Goal: Task Accomplishment & Management: Manage account settings

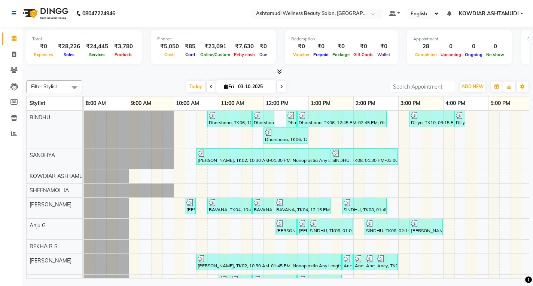
click at [198, 90] on span "Today" at bounding box center [195, 87] width 19 height 12
click at [195, 89] on span "Today" at bounding box center [195, 87] width 19 height 12
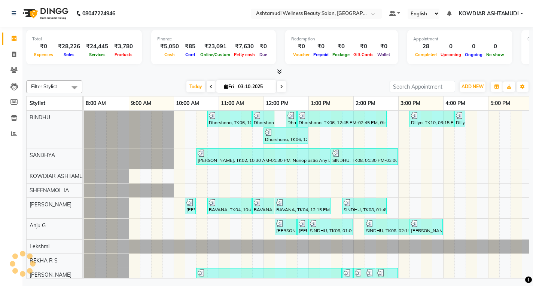
scroll to position [0, 144]
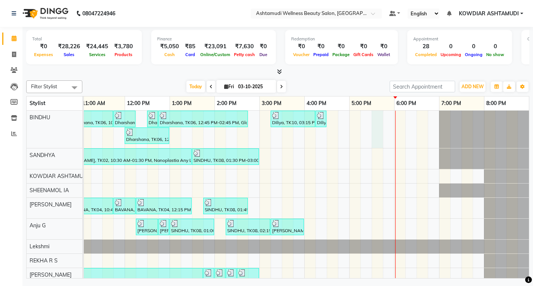
click at [366, 118] on div "Dharshana, TK06, 10:45 AM-11:45 AM, Ceramide Anti frizz treatment Dharshana, TK…" at bounding box center [237, 217] width 584 height 213
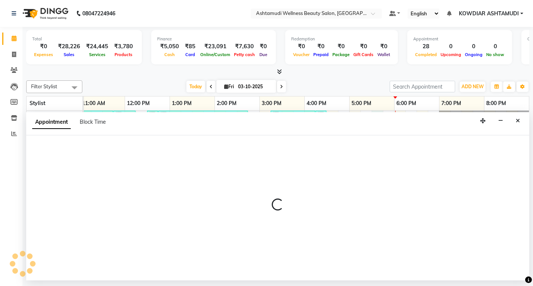
select select "27377"
select select "tentative"
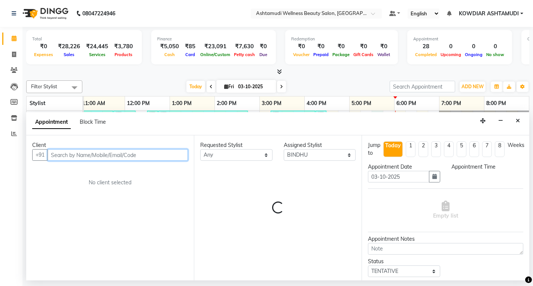
select select "1050"
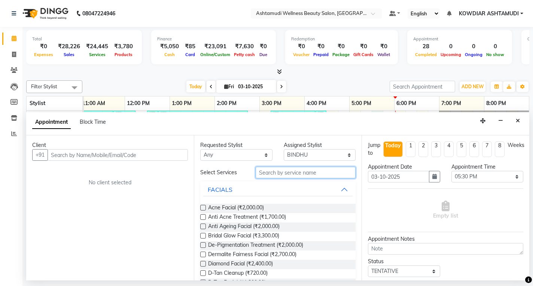
click at [302, 173] on input "text" at bounding box center [305, 173] width 100 height 12
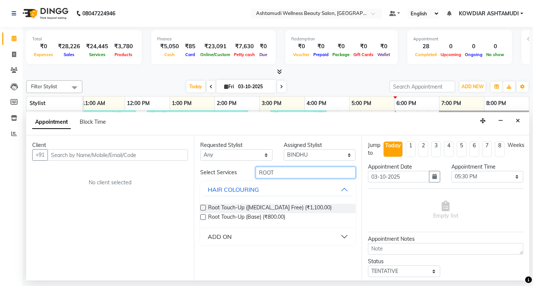
type input "ROOT"
click at [220, 237] on div "ADD ON" at bounding box center [220, 236] width 24 height 9
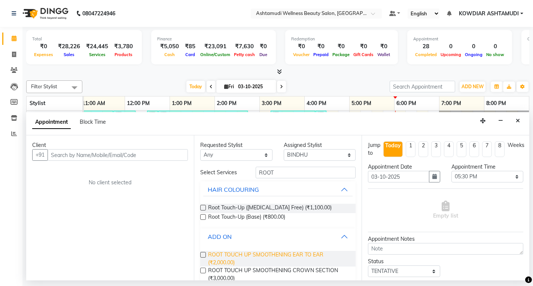
scroll to position [37, 0]
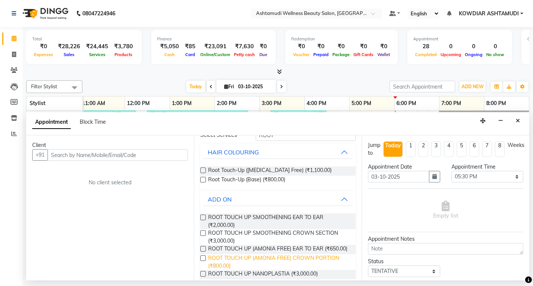
click at [217, 263] on span "ROOT TOUCH UP (AMONIA FREE) CROWN PORTION (₹800.00)" at bounding box center [278, 262] width 141 height 16
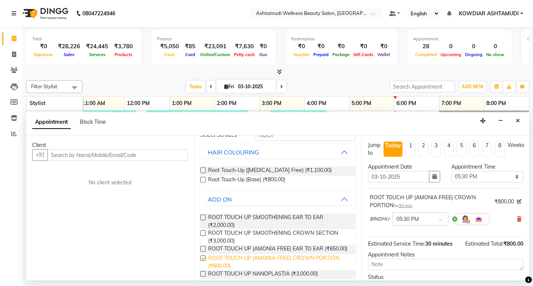
checkbox input "false"
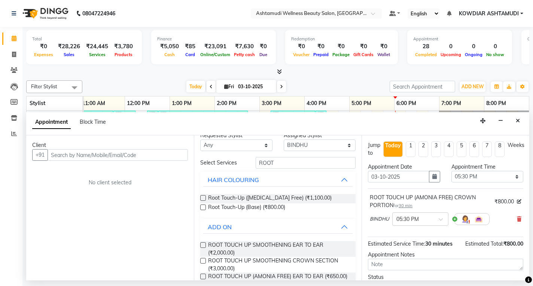
scroll to position [0, 0]
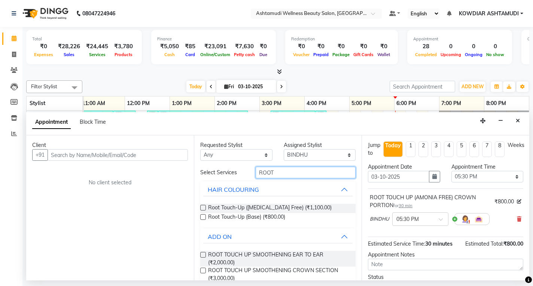
drag, startPoint x: 276, startPoint y: 174, endPoint x: 231, endPoint y: 174, distance: 45.3
click at [231, 174] on div "Select Services ROOT" at bounding box center [278, 173] width 166 height 12
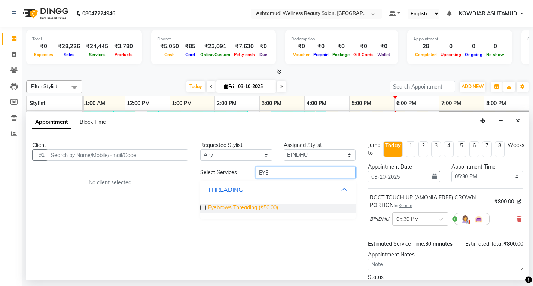
type input "EYE"
click at [263, 207] on span "Eyebrows Threading (₹50.00)" at bounding box center [243, 208] width 70 height 9
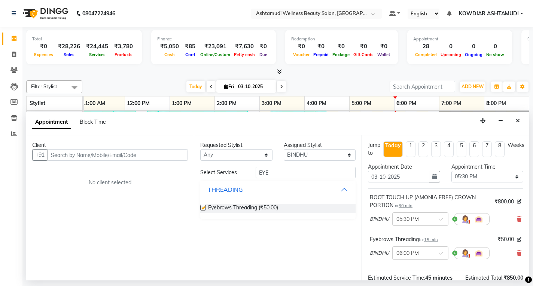
checkbox input "false"
drag, startPoint x: 264, startPoint y: 172, endPoint x: 165, endPoint y: 161, distance: 99.8
click at [168, 161] on div "Client +91 No client selected Requested Stylist Any ABISHA KARKI Anju G BINDHU …" at bounding box center [277, 207] width 503 height 145
type input "CHIN"
click at [210, 207] on span "Chin Threading (₹50.00)" at bounding box center [236, 208] width 57 height 9
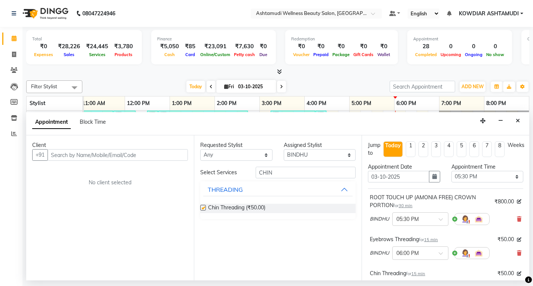
checkbox input "false"
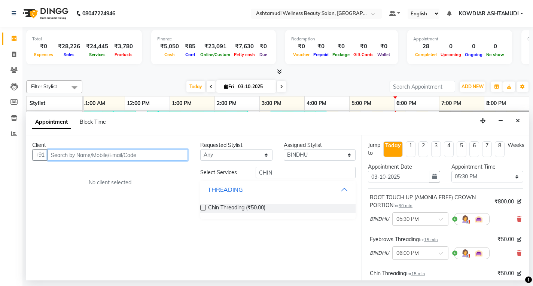
click at [135, 152] on input "text" at bounding box center [118, 155] width 140 height 12
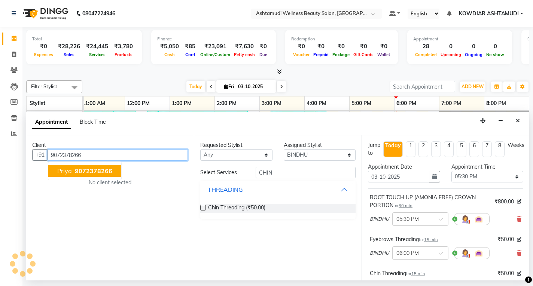
click at [103, 171] on span "9072378266" at bounding box center [93, 170] width 37 height 7
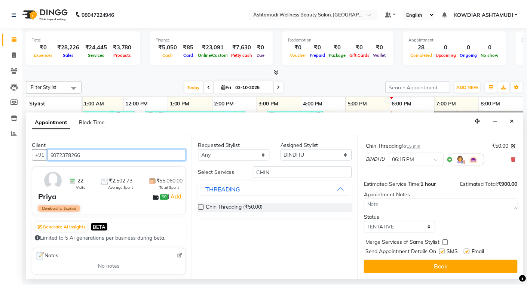
scroll to position [128, 0]
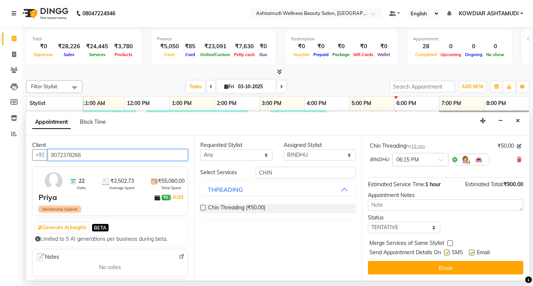
type input "9072378266"
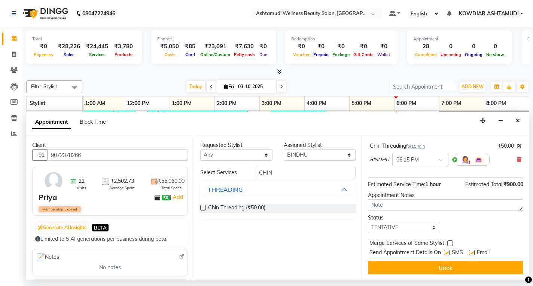
click at [447, 263] on button "Book" at bounding box center [445, 267] width 155 height 13
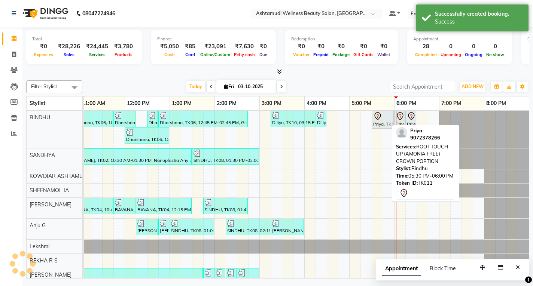
click at [384, 120] on div at bounding box center [382, 116] width 19 height 9
select select "7"
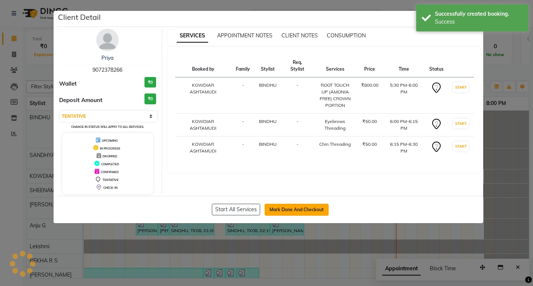
click at [281, 213] on button "Mark Done And Checkout" at bounding box center [296, 210] width 64 height 12
select select "service"
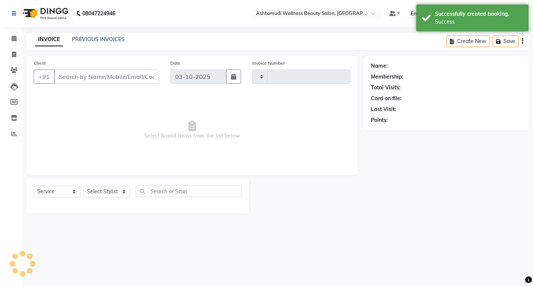
type input "2583"
select select "4668"
type input "9072378266"
select select "27377"
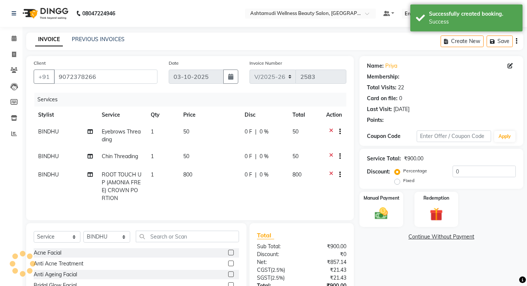
select select "1: Object"
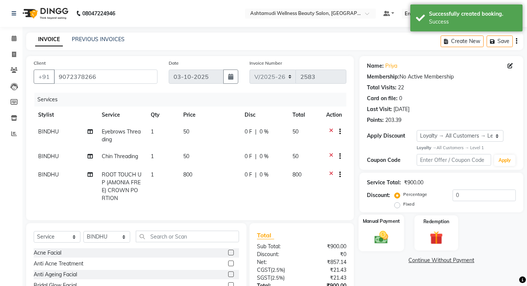
click at [380, 237] on img at bounding box center [381, 238] width 22 height 16
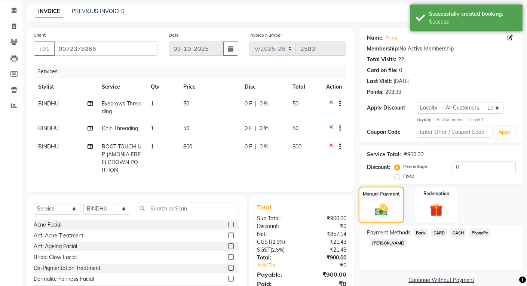
scroll to position [64, 0]
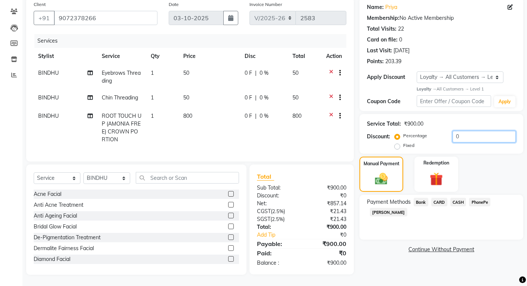
drag, startPoint x: 467, startPoint y: 133, endPoint x: 408, endPoint y: 137, distance: 58.5
click at [408, 137] on div "Percentage Fixed 0" at bounding box center [456, 141] width 120 height 20
click at [459, 117] on div "Service Total: ₹900.00 Discount: Percentage Fixed 0" at bounding box center [441, 134] width 149 height 34
click at [481, 198] on span "PhonePe" at bounding box center [479, 202] width 21 height 9
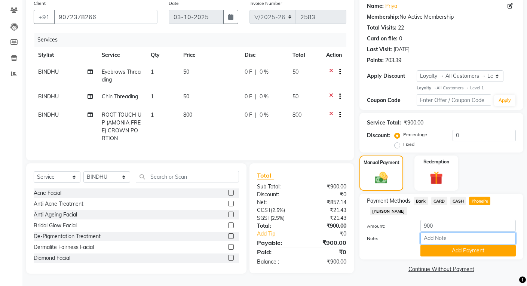
click at [428, 233] on input "Note:" at bounding box center [467, 239] width 95 height 12
type input "sheena"
click at [458, 245] on button "Add Payment" at bounding box center [467, 251] width 95 height 12
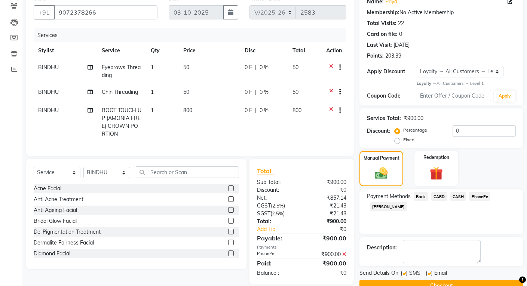
scroll to position [102, 0]
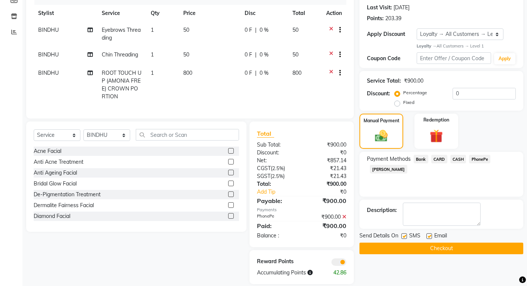
click at [410, 246] on button "Checkout" at bounding box center [441, 249] width 164 height 12
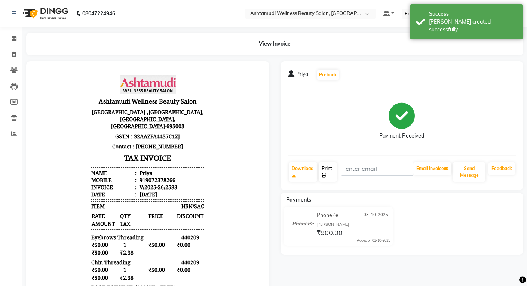
click at [324, 169] on link "Print" at bounding box center [328, 171] width 18 height 19
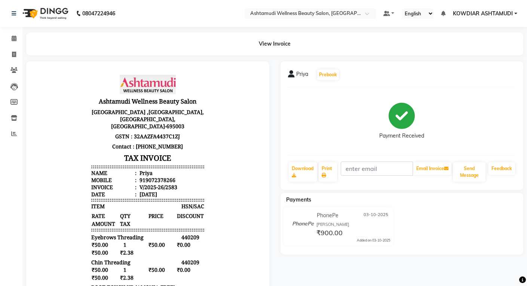
click at [95, 34] on div "View Invoice" at bounding box center [274, 44] width 497 height 23
click at [8, 38] on span at bounding box center [13, 38] width 13 height 9
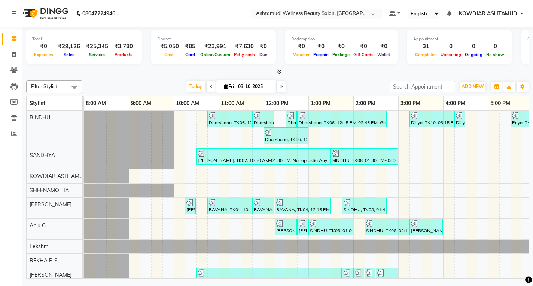
click at [16, 35] on span at bounding box center [13, 38] width 13 height 9
click at [93, 28] on div "Total ₹0 Expenses ₹29,126 Sales ₹25,345 Services ₹3,780 Products Finance ₹5,050…" at bounding box center [277, 51] width 503 height 49
click at [9, 40] on span at bounding box center [13, 38] width 13 height 9
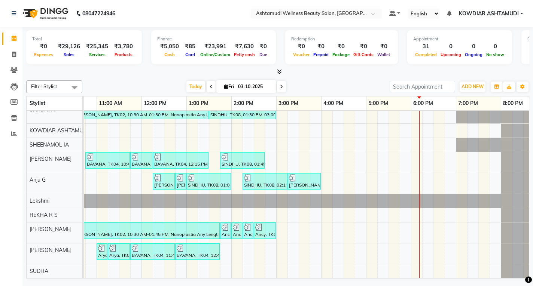
scroll to position [0, 139]
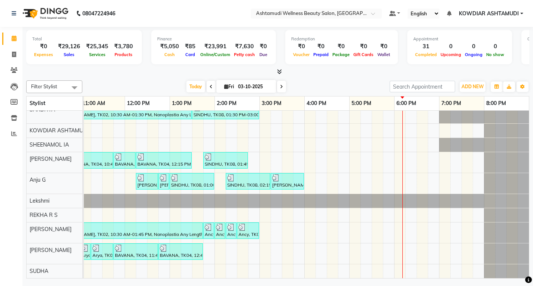
click at [366, 228] on div "Dharshana, TK06, 10:45 AM-11:45 AM, Ceramide Anti frizz treatment Dharshana, TK…" at bounding box center [237, 171] width 584 height 213
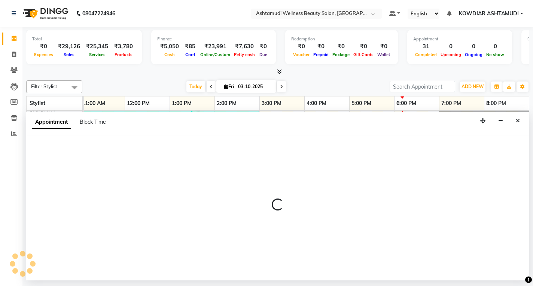
click at [366, 228] on div at bounding box center [277, 207] width 503 height 145
select select "41198"
select select "tentative"
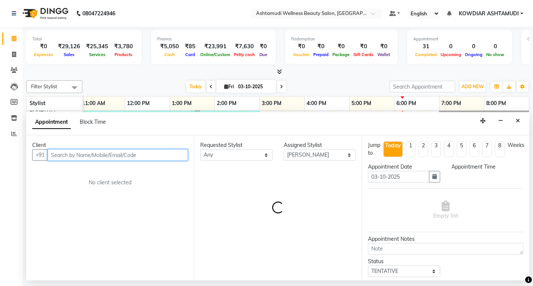
select select "1050"
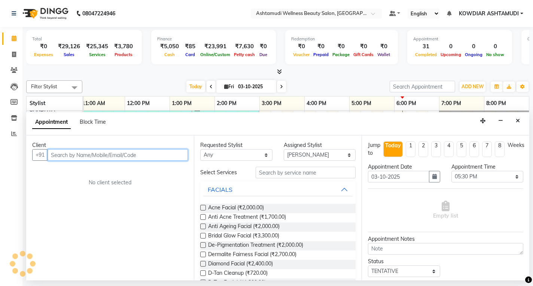
click at [106, 153] on input "text" at bounding box center [118, 155] width 140 height 12
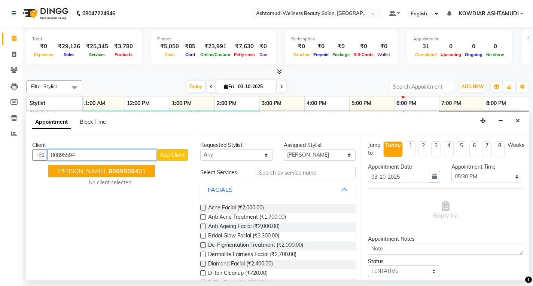
click at [101, 168] on span "PRIYADARSHINI" at bounding box center [81, 170] width 48 height 7
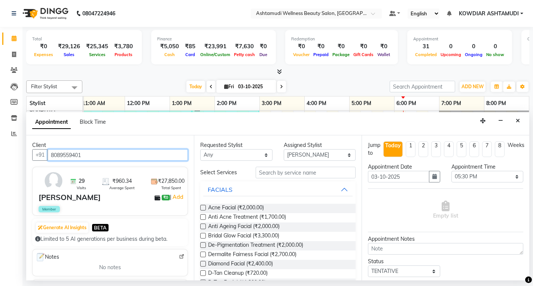
type input "8089559401"
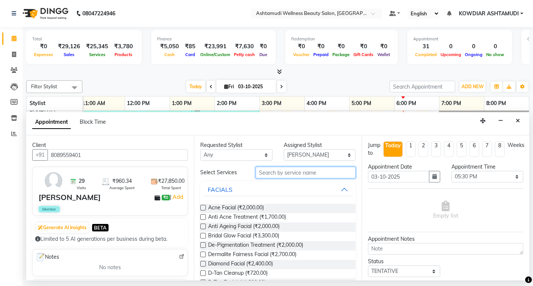
click at [313, 174] on input "text" at bounding box center [305, 173] width 100 height 12
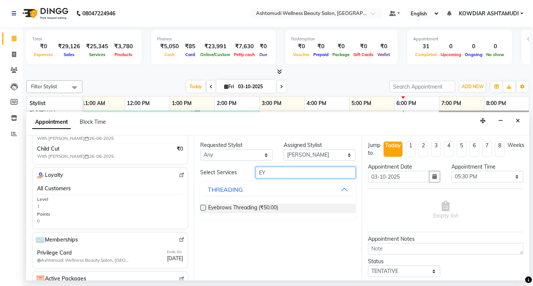
scroll to position [209, 0]
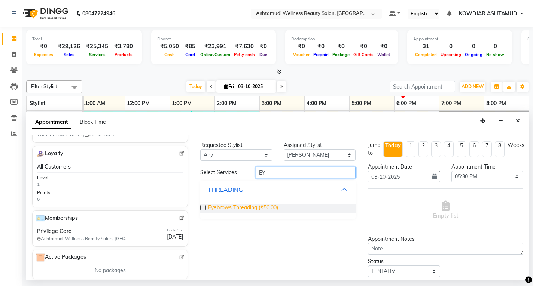
type input "EY"
click at [254, 211] on span "Eyebrows Threading (₹50.00)" at bounding box center [243, 208] width 70 height 9
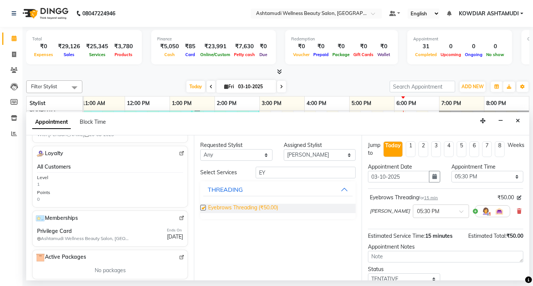
checkbox input "false"
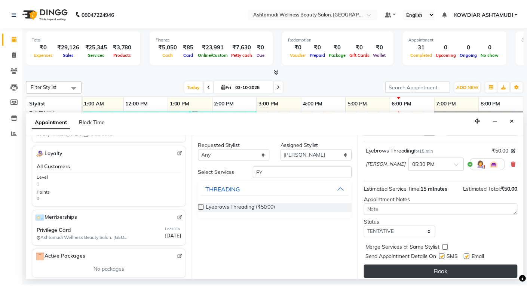
scroll to position [52, 0]
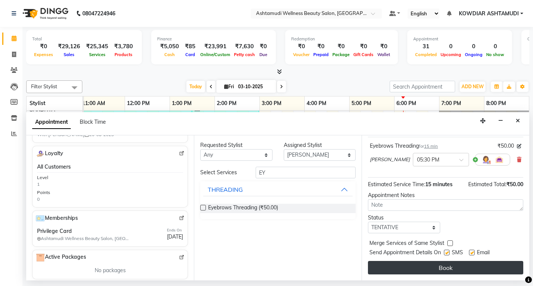
click at [411, 268] on button "Book" at bounding box center [445, 267] width 155 height 13
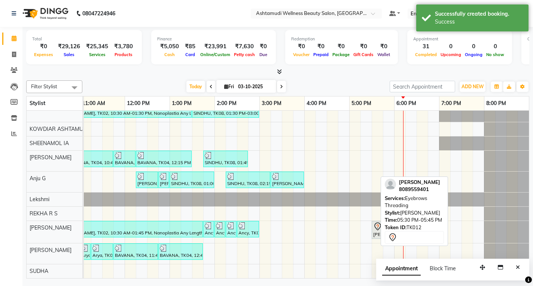
click at [372, 227] on div "[PERSON_NAME], TK12, 05:30 PM-05:45 PM, Eyebrows Threading" at bounding box center [376, 230] width 9 height 16
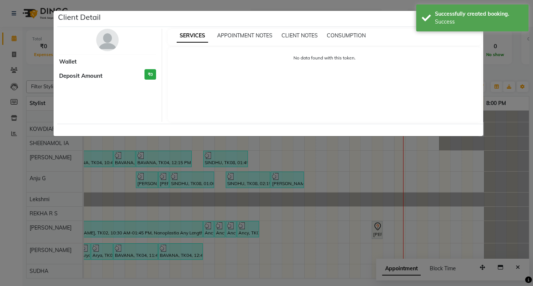
select select "7"
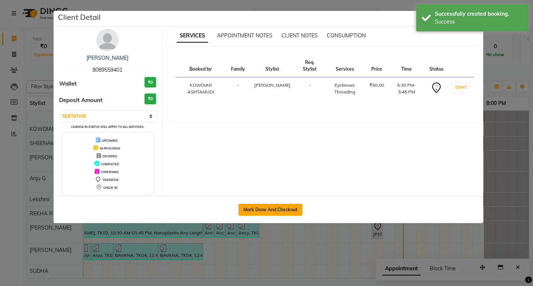
click at [265, 211] on button "Mark Done And Checkout" at bounding box center [270, 210] width 64 height 12
select select "service"
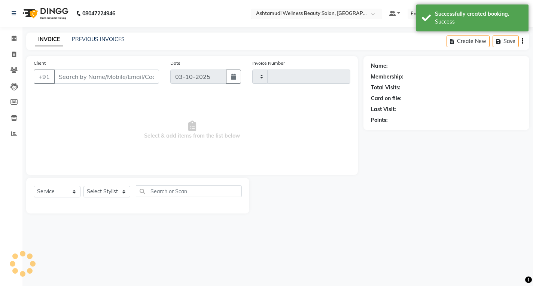
type input "2584"
select select "4668"
type input "8089559401"
select select "41198"
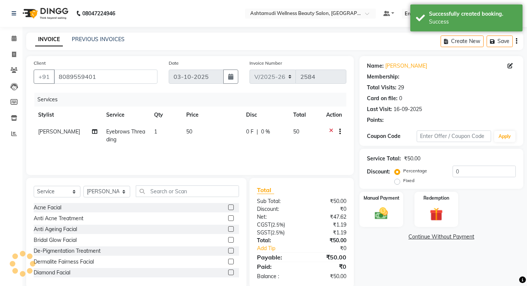
select select "2: Object"
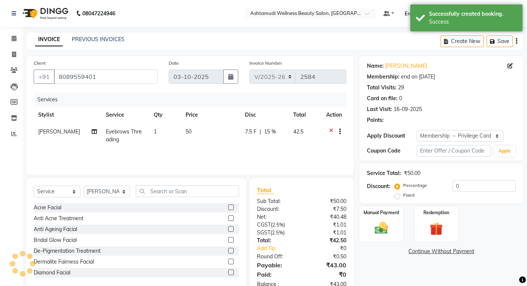
type input "15"
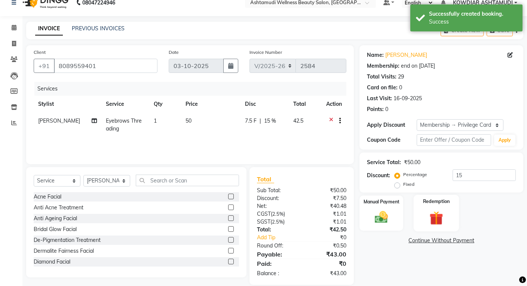
scroll to position [21, 0]
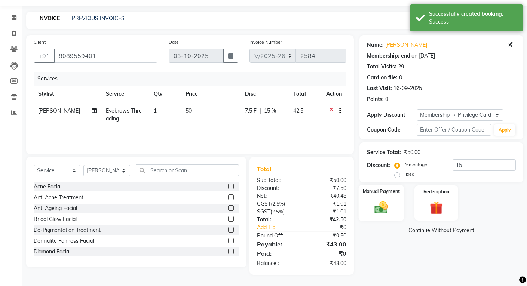
click at [373, 202] on img at bounding box center [381, 207] width 22 height 16
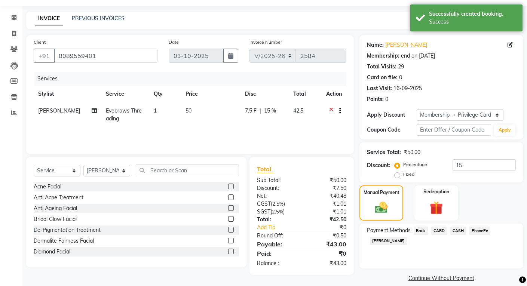
click at [483, 230] on span "PhonePe" at bounding box center [479, 231] width 21 height 9
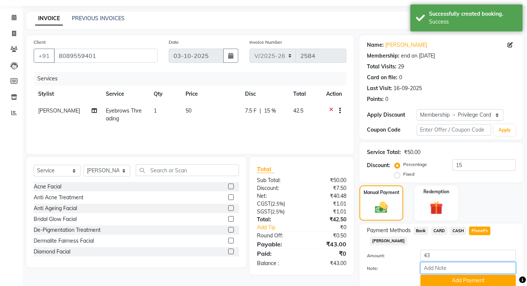
click at [445, 262] on input "Note:" at bounding box center [467, 268] width 95 height 12
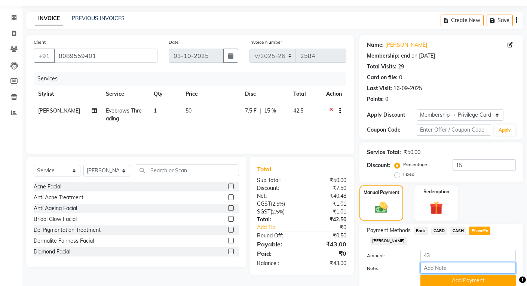
type input "REKHA"
click at [470, 275] on button "Add Payment" at bounding box center [467, 281] width 95 height 12
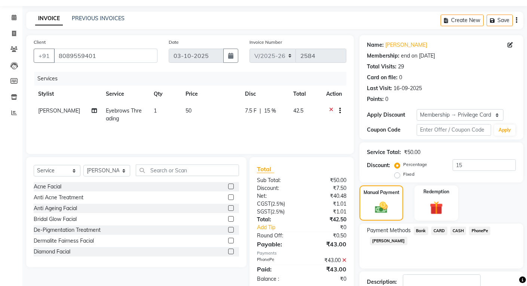
scroll to position [72, 0]
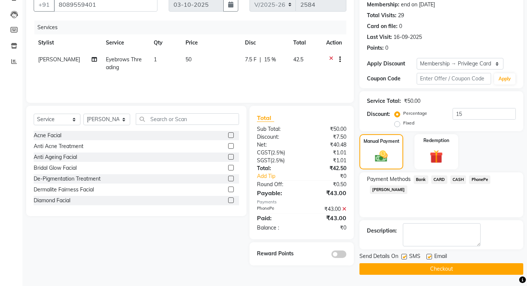
click at [474, 273] on button "Checkout" at bounding box center [441, 269] width 164 height 12
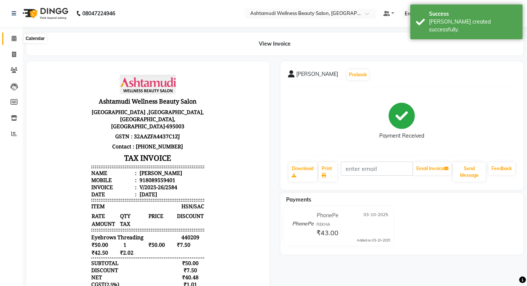
click at [12, 41] on span at bounding box center [13, 38] width 13 height 9
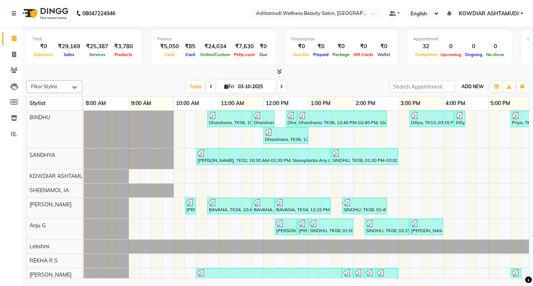
click at [465, 87] on span "ADD NEW" at bounding box center [472, 87] width 22 height 6
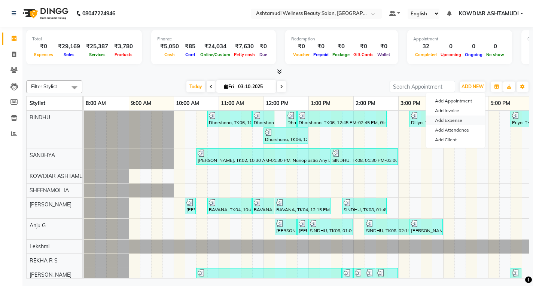
click at [455, 122] on link "Add Expense" at bounding box center [455, 121] width 59 height 10
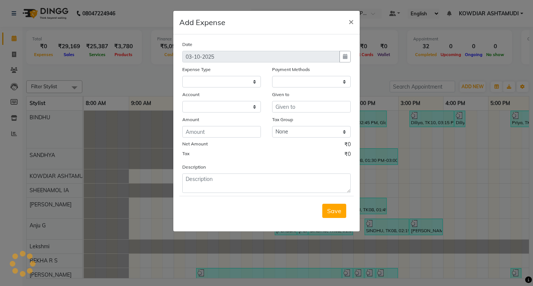
select select "3501"
select select "1"
select select "3500"
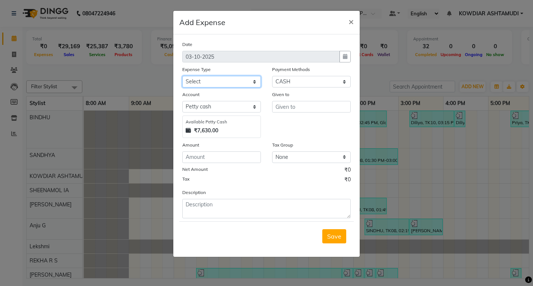
click at [215, 82] on select "Select ACCOMODATION EXPENSES ADVERTISEMENT SALES PROMOTIONAL EXPENSES Bonus BRI…" at bounding box center [221, 82] width 79 height 12
select select "6175"
click at [182, 76] on select "Select ACCOMODATION EXPENSES ADVERTISEMENT SALES PROMOTIONAL EXPENSES Bonus BRI…" at bounding box center [221, 82] width 79 height 12
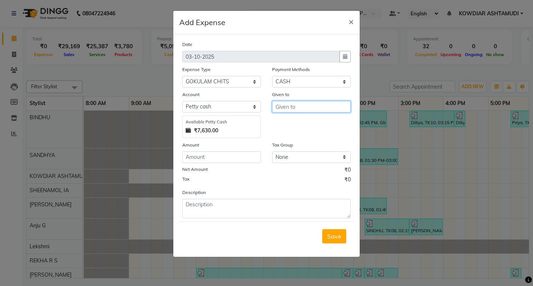
click at [299, 107] on input "text" at bounding box center [311, 107] width 79 height 12
type input "GOKULAM CHITTY"
click at [210, 160] on input "number" at bounding box center [221, 158] width 79 height 12
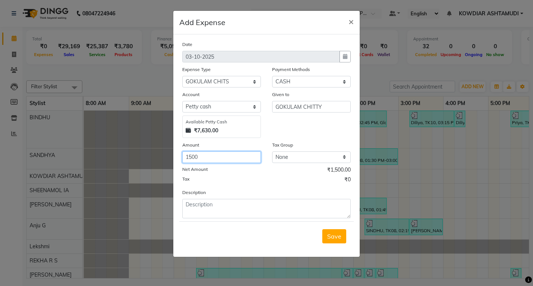
type input "1500"
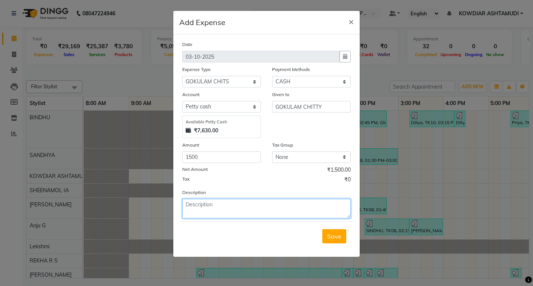
click at [217, 205] on textarea at bounding box center [266, 208] width 168 height 19
type textarea "GOKULAM CHITTY"
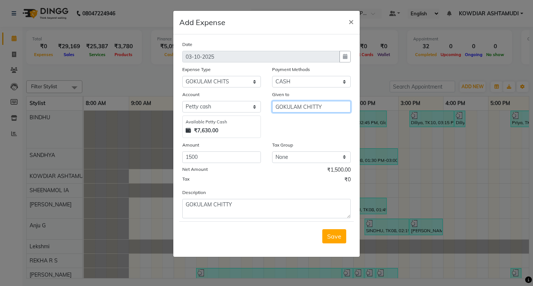
click at [341, 110] on input "GOKULAM CHITTY" at bounding box center [311, 107] width 79 height 12
type input "GOKULAM"
click at [341, 242] on button "Save" at bounding box center [334, 236] width 24 height 14
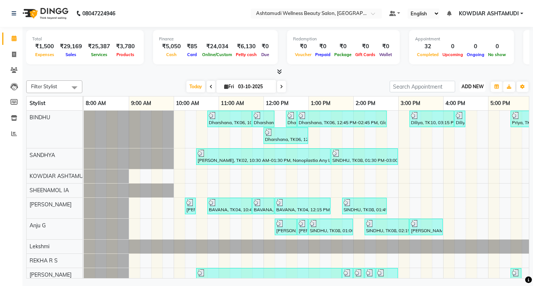
click at [470, 85] on span "ADD NEW" at bounding box center [472, 87] width 22 height 6
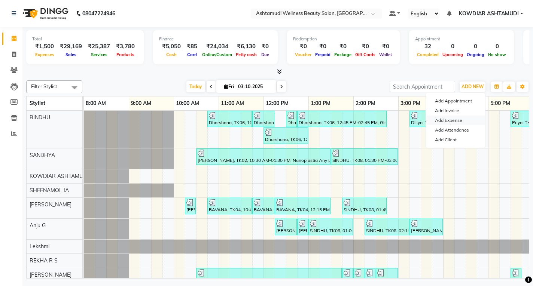
click at [451, 122] on link "Add Expense" at bounding box center [455, 121] width 59 height 10
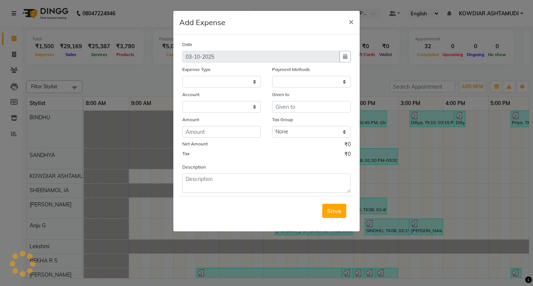
select select
click at [229, 83] on select "Select ACCOMODATION EXPENSES ADVERTISEMENT SALES PROMOTIONAL EXPENSES Bonus BRI…" at bounding box center [221, 82] width 79 height 12
select select "6225"
click at [182, 76] on select "Select ACCOMODATION EXPENSES ADVERTISEMENT SALES PROMOTIONAL EXPENSES Bonus BRI…" at bounding box center [221, 82] width 79 height 12
select select "1"
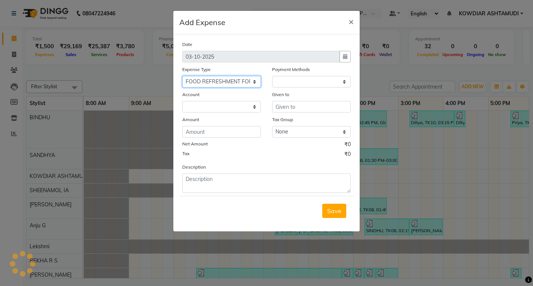
select select "3500"
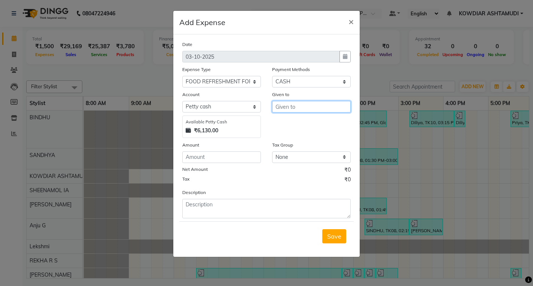
click at [294, 108] on input "text" at bounding box center [311, 107] width 79 height 12
type input "SEVEN TENS"
click at [245, 153] on input "number" at bounding box center [221, 158] width 79 height 12
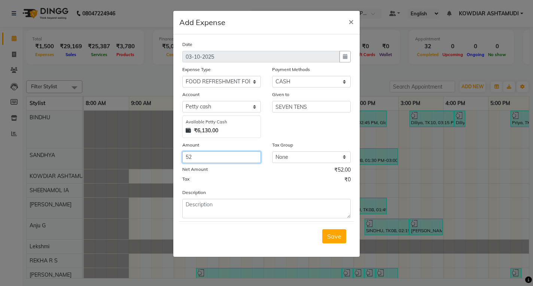
type input "52"
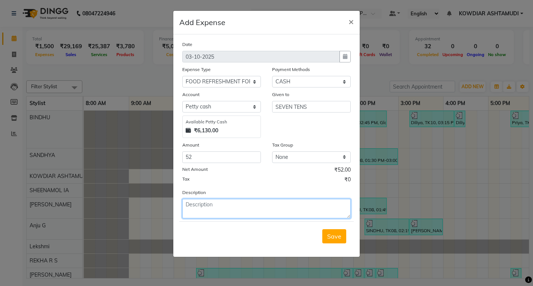
click at [250, 212] on textarea at bounding box center [266, 208] width 168 height 19
type textarea "MILK"
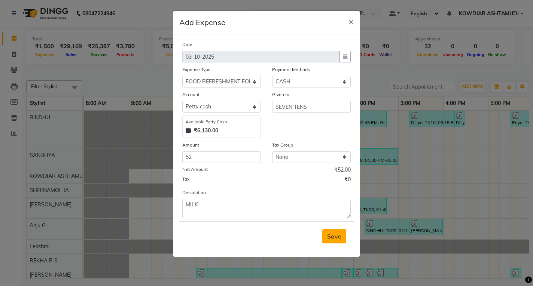
click at [334, 238] on span "Save" at bounding box center [334, 236] width 14 height 7
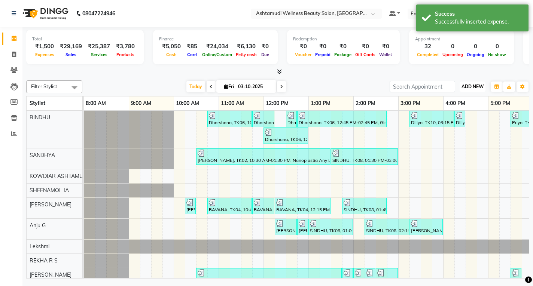
click at [473, 85] on span "ADD NEW" at bounding box center [472, 87] width 22 height 6
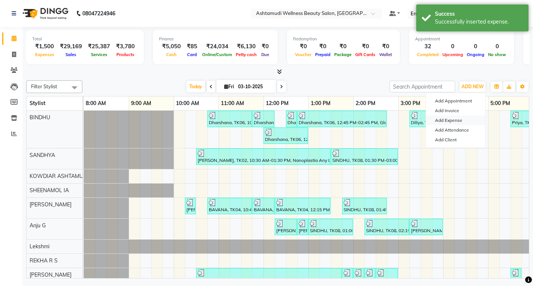
click at [458, 116] on link "Add Expense" at bounding box center [455, 121] width 59 height 10
select select "3501"
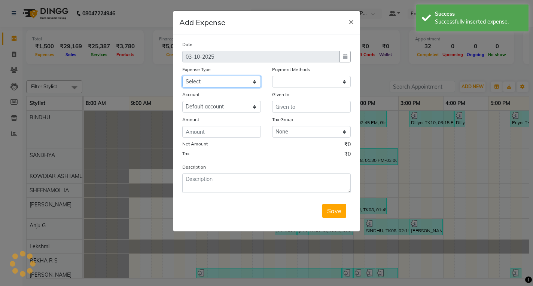
click at [218, 80] on select "Select ACCOMODATION EXPENSES ADVERTISEMENT SALES PROMOTIONAL EXPENSES Bonus BRI…" at bounding box center [221, 82] width 79 height 12
select select "1"
select select "3500"
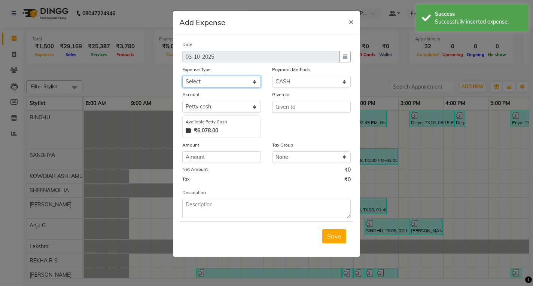
select select "6226"
click at [182, 76] on select "Select ACCOMODATION EXPENSES ADVERTISEMENT SALES PROMOTIONAL EXPENSES Bonus BRI…" at bounding box center [221, 82] width 79 height 12
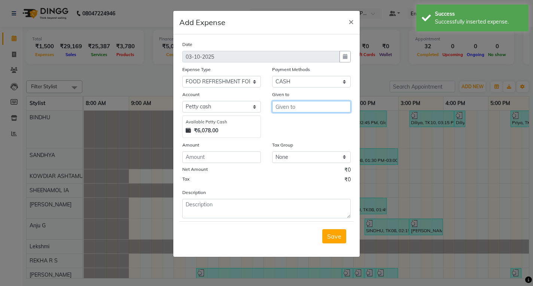
click at [302, 108] on input "text" at bounding box center [311, 107] width 79 height 12
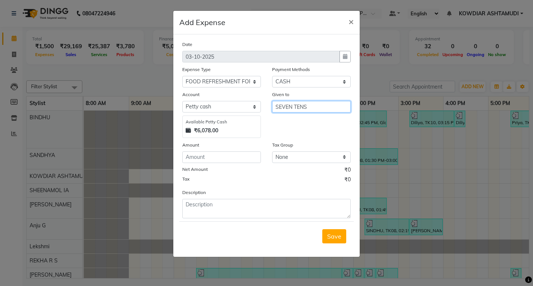
type input "SEVEN TENS"
click at [232, 157] on input "number" at bounding box center [221, 158] width 79 height 12
type input "52"
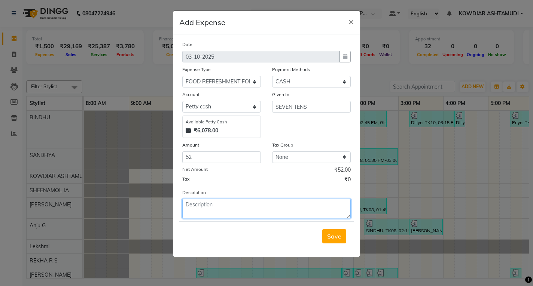
click at [237, 208] on textarea at bounding box center [266, 208] width 168 height 19
type textarea "MILK"
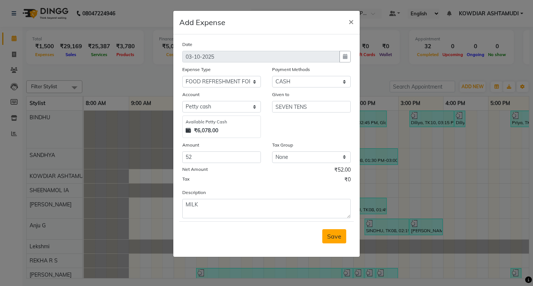
click at [324, 236] on button "Save" at bounding box center [334, 236] width 24 height 14
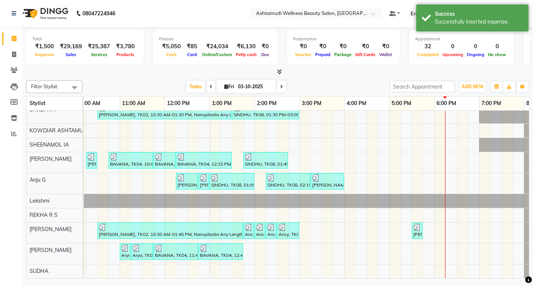
scroll to position [0, 139]
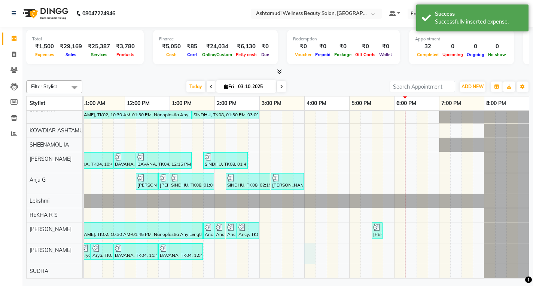
click at [309, 248] on div "Dharshana, TK06, 10:45 AM-11:45 AM, Ceramide Anti frizz treatment Dharshana, TK…" at bounding box center [237, 171] width 584 height 213
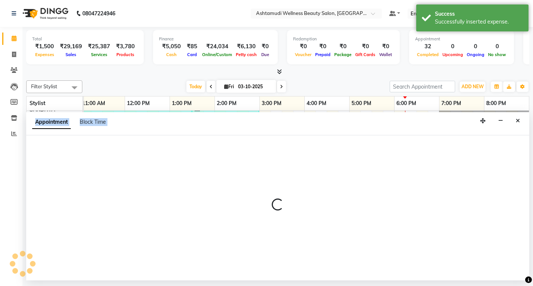
click at [309, 248] on div at bounding box center [277, 207] width 503 height 145
select select "75615"
select select "960"
select select "tentative"
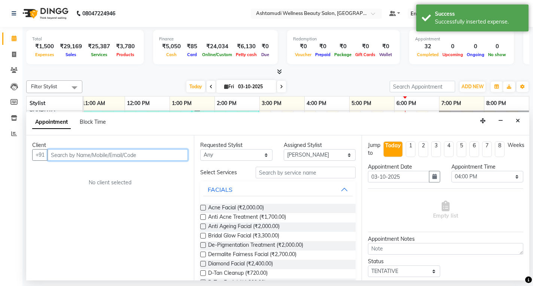
click at [121, 154] on input "text" at bounding box center [118, 155] width 140 height 12
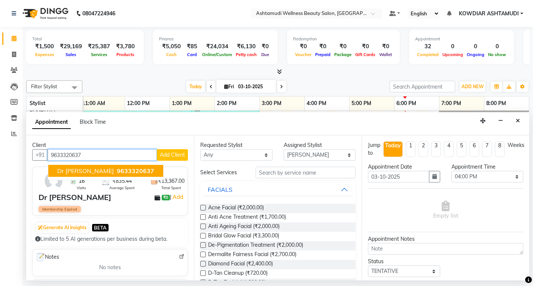
click at [117, 169] on span "9633320637" at bounding box center [135, 170] width 37 height 7
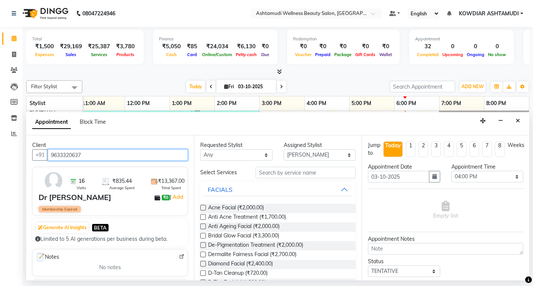
type input "9633320637"
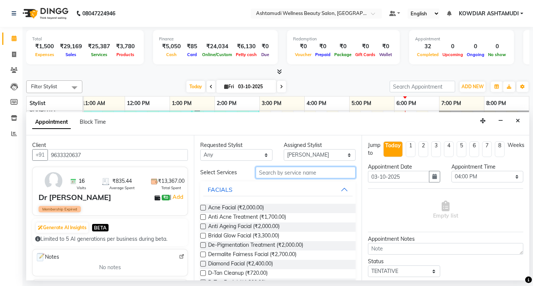
click at [284, 169] on input "text" at bounding box center [305, 173] width 100 height 12
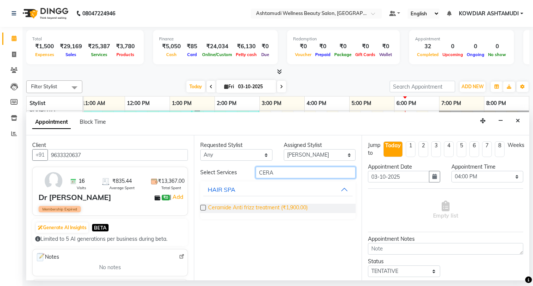
type input "CERA"
drag, startPoint x: 286, startPoint y: 207, endPoint x: 290, endPoint y: 197, distance: 10.6
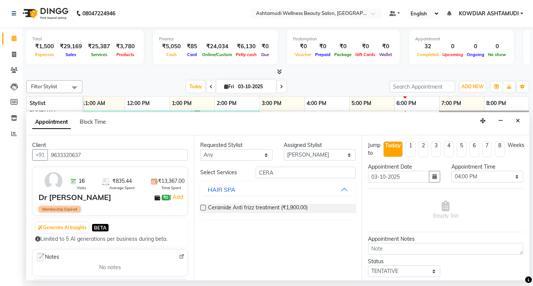
click at [287, 207] on span "Ceramide Anti frizz treatment (₹1,900.00)" at bounding box center [258, 208] width 100 height 9
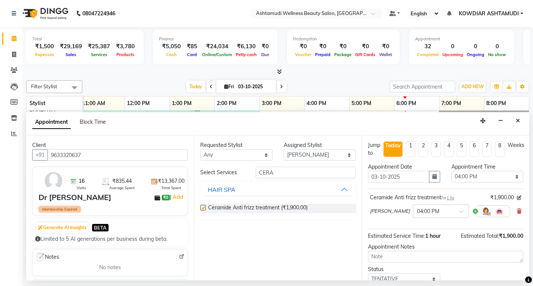
checkbox input "false"
drag, startPoint x: 291, startPoint y: 173, endPoint x: 293, endPoint y: 165, distance: 8.1
click at [291, 171] on input "CERA" at bounding box center [305, 173] width 100 height 12
type input "C"
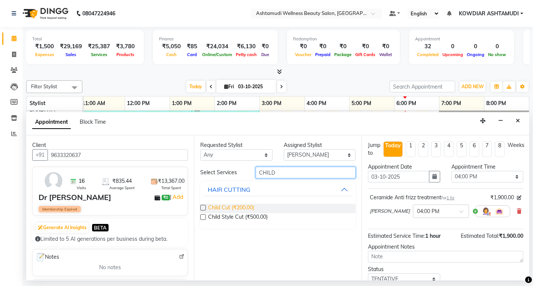
type input "CHILD"
click at [224, 205] on span "Child Cut (₹200.00)" at bounding box center [231, 208] width 46 height 9
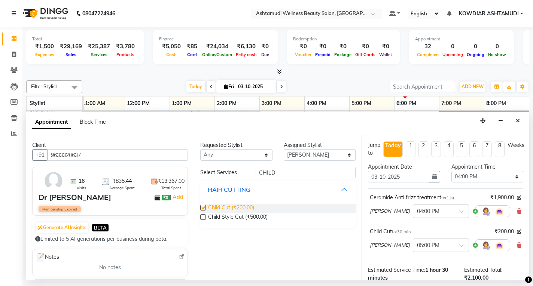
checkbox input "false"
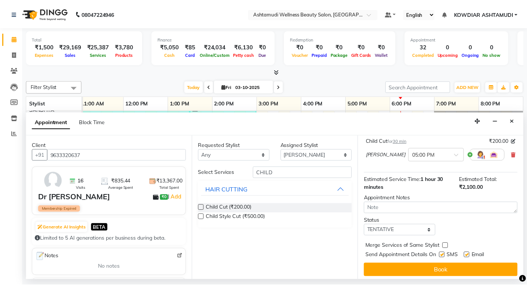
scroll to position [94, 0]
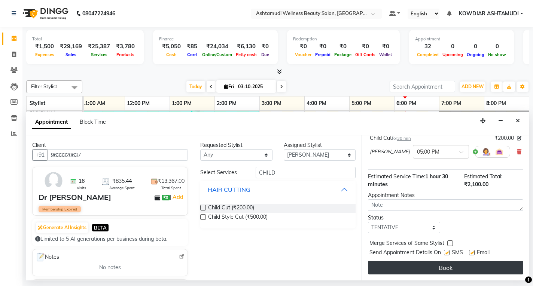
click at [441, 267] on button "Book" at bounding box center [445, 267] width 155 height 13
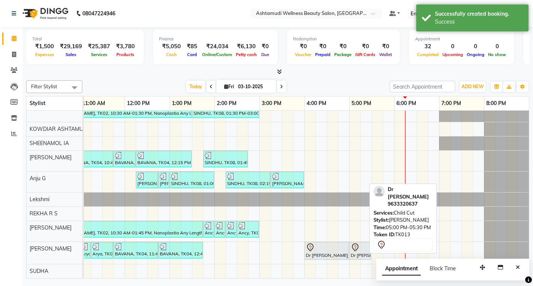
click at [352, 247] on icon at bounding box center [355, 247] width 9 height 9
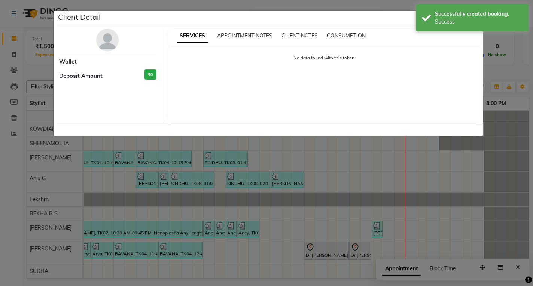
select select "7"
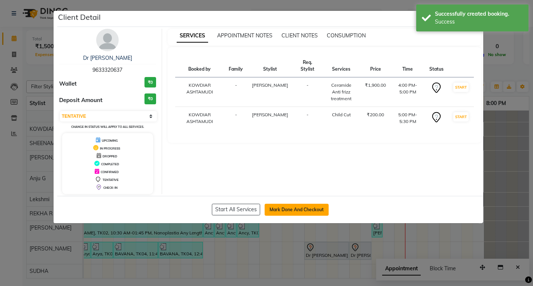
click at [296, 206] on button "Mark Done And Checkout" at bounding box center [296, 210] width 64 height 12
select select "service"
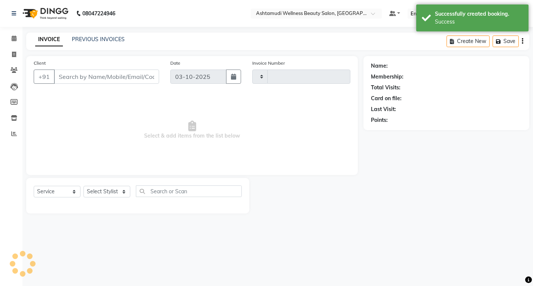
type input "2585"
select select "4668"
type input "9633320637"
select select "75615"
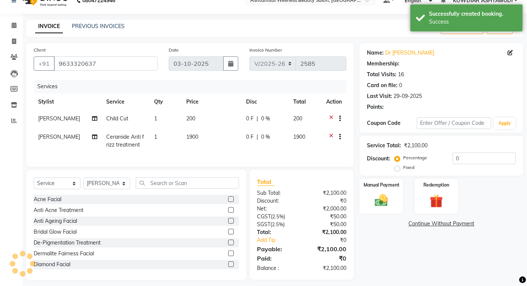
select select "1: Object"
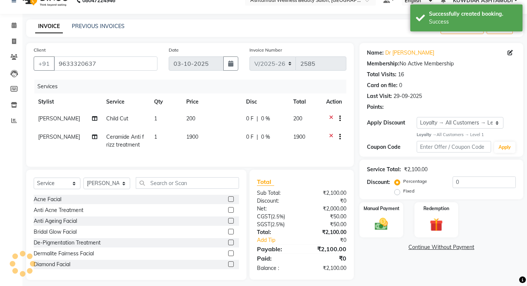
scroll to position [24, 0]
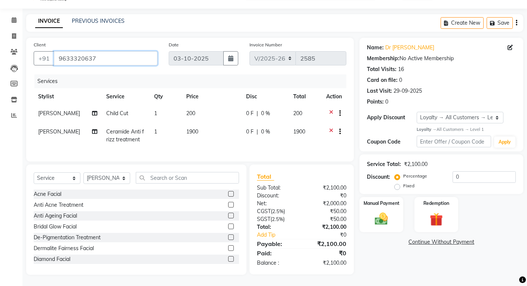
click at [78, 56] on input "9633320637" at bounding box center [106, 58] width 104 height 14
click at [47, 177] on select "Select Service Product Membership Package Voucher Prepaid Gift Card" at bounding box center [57, 178] width 47 height 12
select select "membership"
click at [34, 173] on select "Select Service Product Membership Package Voucher Prepaid Gift Card" at bounding box center [57, 178] width 47 height 12
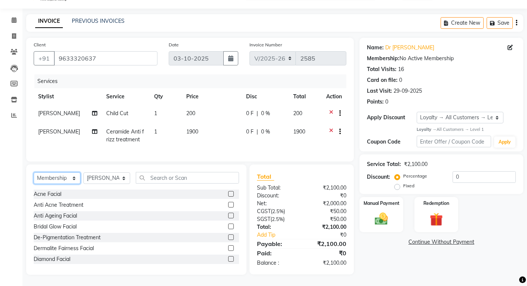
scroll to position [24, 0]
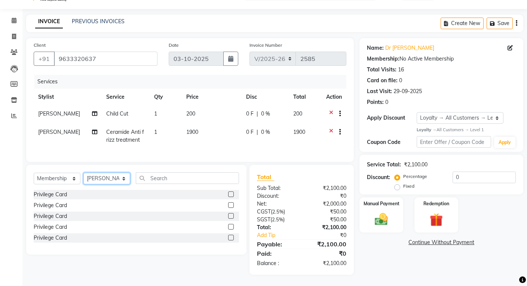
click at [99, 177] on select "Select Stylist [PERSON_NAME] [PERSON_NAME] KOWDIAR ASHTAMUDI REKHA R S [PERSON_…" at bounding box center [106, 179] width 47 height 12
select select "61508"
click at [83, 173] on select "Select Stylist [PERSON_NAME] [PERSON_NAME] KOWDIAR ASHTAMUDI REKHA R S [PERSON_…" at bounding box center [106, 179] width 47 height 12
click at [230, 193] on label at bounding box center [231, 195] width 6 height 6
click at [230, 193] on input "checkbox" at bounding box center [230, 194] width 5 height 5
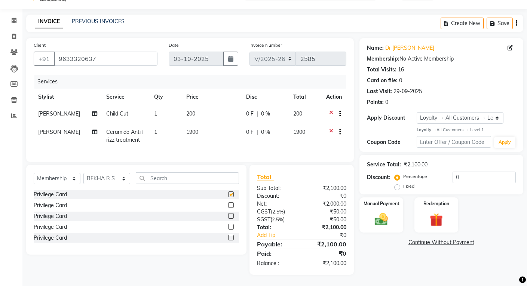
select select "select"
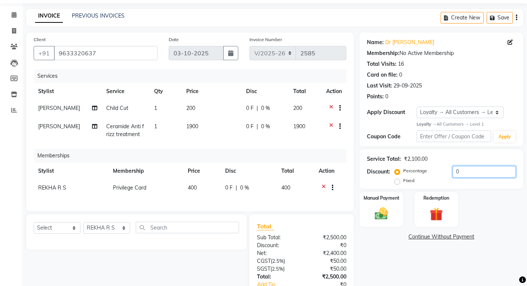
drag, startPoint x: 463, startPoint y: 173, endPoint x: 463, endPoint y: 165, distance: 8.6
click at [463, 172] on input "0" at bounding box center [484, 172] width 63 height 12
type input "15"
click at [385, 218] on img at bounding box center [381, 214] width 22 height 16
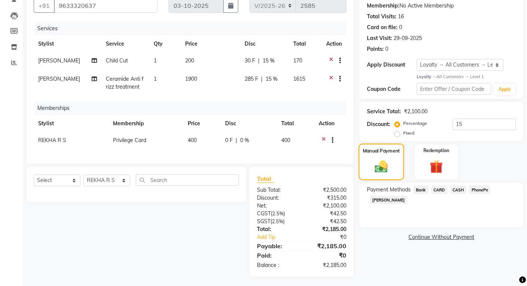
scroll to position [79, 0]
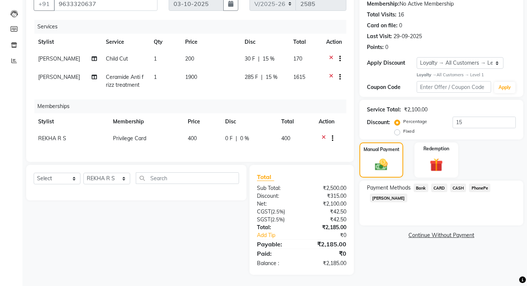
click at [477, 184] on span "PhonePe" at bounding box center [479, 188] width 21 height 9
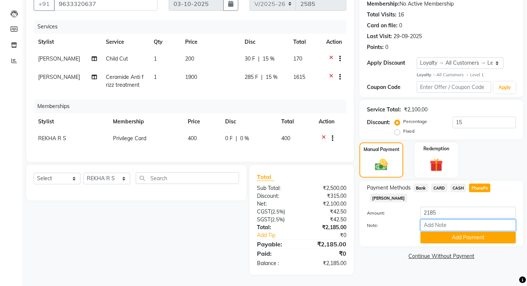
click at [472, 220] on input "Note:" at bounding box center [467, 226] width 95 height 12
type input "REKHA"
click at [474, 232] on button "Add Payment" at bounding box center [467, 238] width 95 height 12
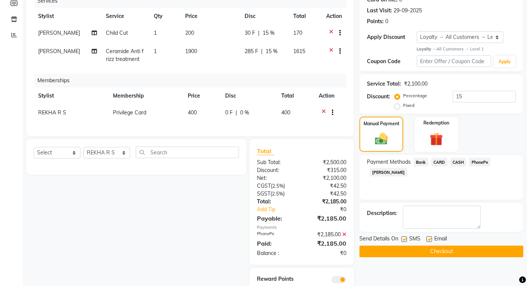
scroll to position [131, 0]
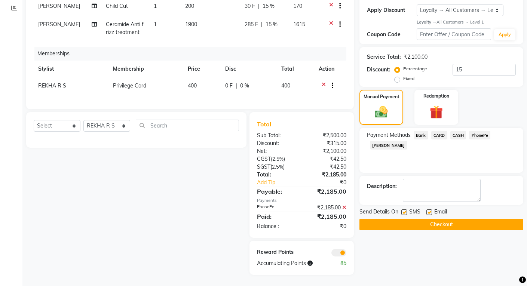
click at [437, 219] on button "Checkout" at bounding box center [441, 225] width 164 height 12
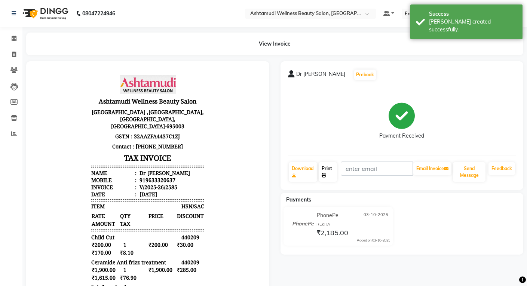
click at [333, 174] on link "Print" at bounding box center [328, 171] width 18 height 19
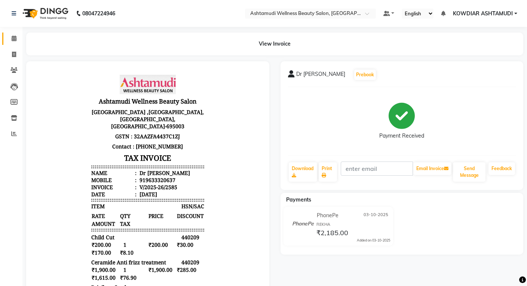
click at [13, 34] on span at bounding box center [13, 38] width 13 height 9
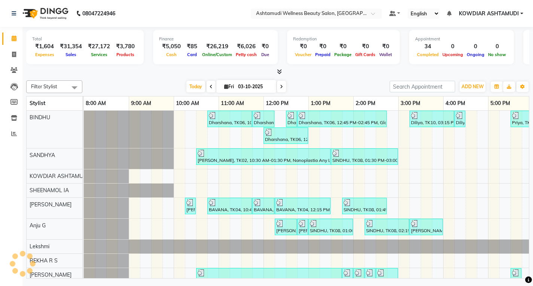
scroll to position [0, 139]
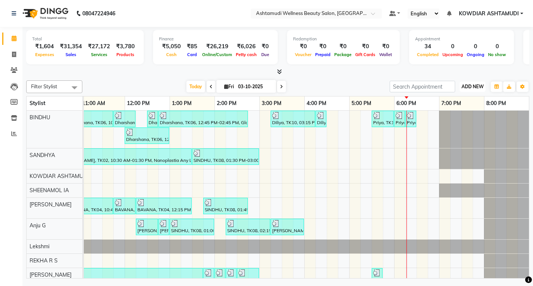
click at [466, 89] on span "ADD NEW" at bounding box center [472, 87] width 22 height 6
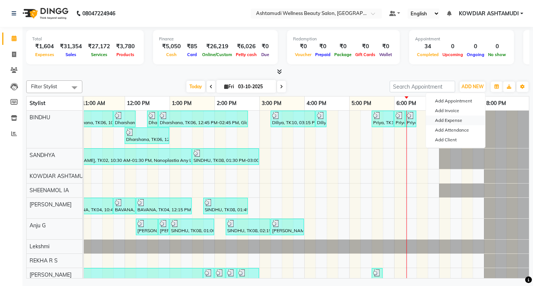
click at [455, 122] on link "Add Expense" at bounding box center [455, 121] width 59 height 10
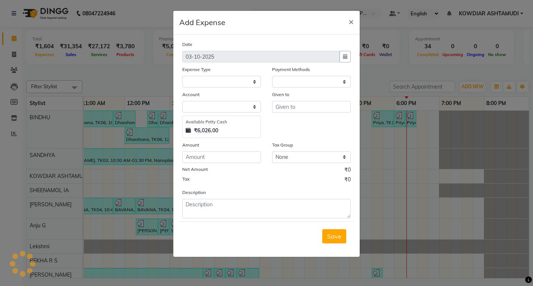
select select "1"
select select "3500"
click at [292, 107] on input "text" at bounding box center [311, 107] width 79 height 12
click at [249, 83] on select "Select ACCOMODATION EXPENSES ADVERTISEMENT SALES PROMOTIONAL EXPENSES Bonus BRI…" at bounding box center [221, 82] width 79 height 12
select select "6236"
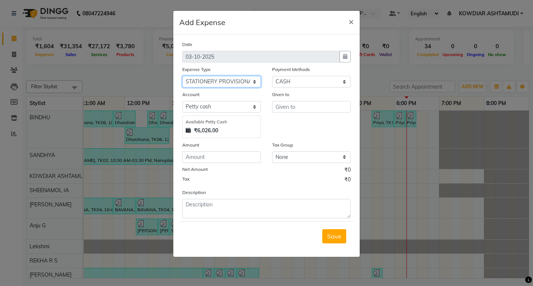
click at [182, 76] on select "Select ACCOMODATION EXPENSES ADVERTISEMENT SALES PROMOTIONAL EXPENSES Bonus BRI…" at bounding box center [221, 82] width 79 height 12
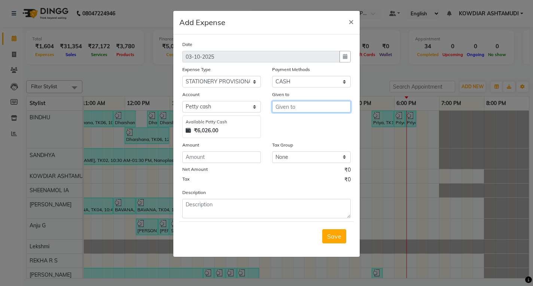
click at [289, 108] on input "text" at bounding box center [311, 107] width 79 height 12
type input "SEVEN TENS"
click at [234, 159] on input "number" at bounding box center [221, 158] width 79 height 12
type input "2"
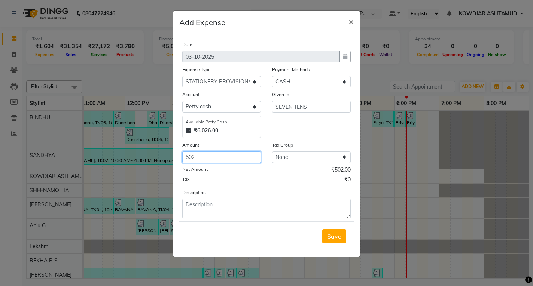
type input "502"
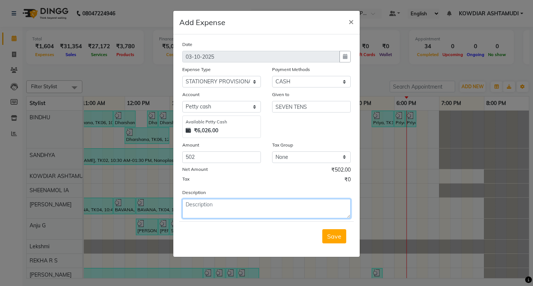
click at [265, 203] on textarea at bounding box center [266, 208] width 168 height 19
type textarea "[PERSON_NAME] OIL,FLOOR CLEANER ETC.."
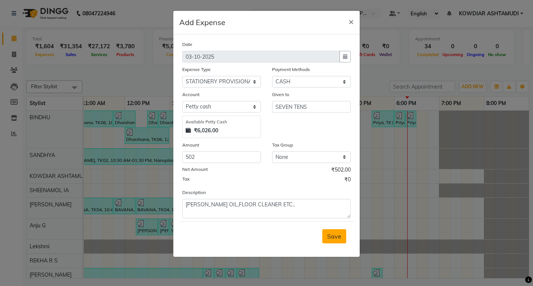
click at [336, 233] on span "Save" at bounding box center [334, 236] width 14 height 7
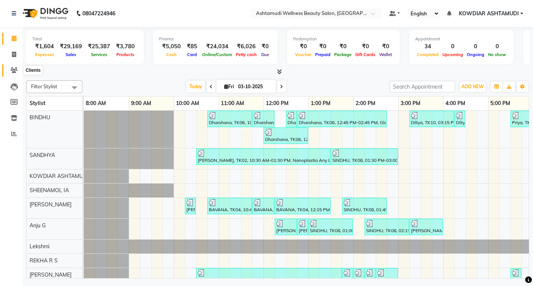
click at [20, 71] on span at bounding box center [13, 70] width 13 height 9
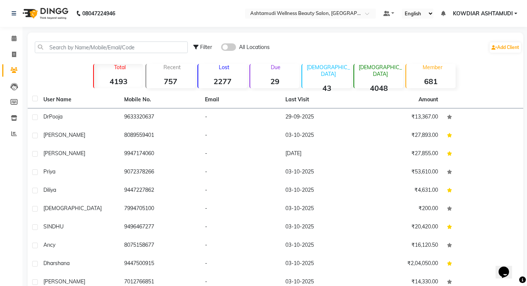
click at [69, 41] on div "Filter All Locations Add Client" at bounding box center [275, 48] width 493 height 24
click at [71, 50] on input "text" at bounding box center [111, 48] width 153 height 12
paste input "9633320637"
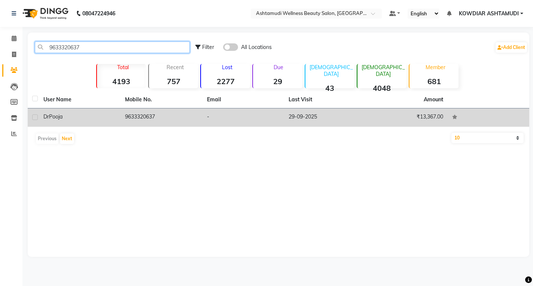
type input "9633320637"
click at [148, 114] on td "9633320637" at bounding box center [161, 117] width 82 height 18
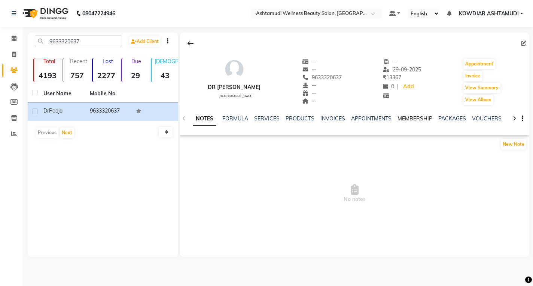
click at [407, 117] on link "MEMBERSHIP" at bounding box center [414, 118] width 35 height 7
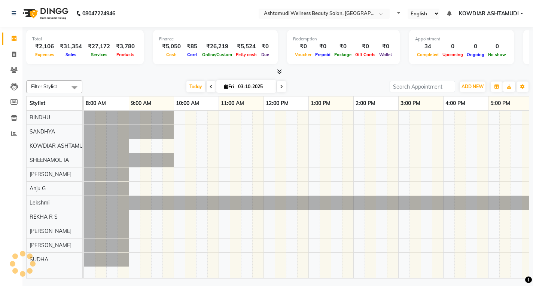
select select "en"
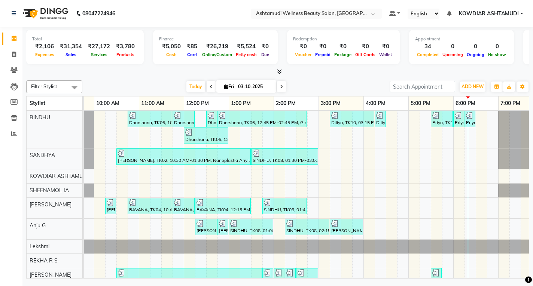
scroll to position [0, 139]
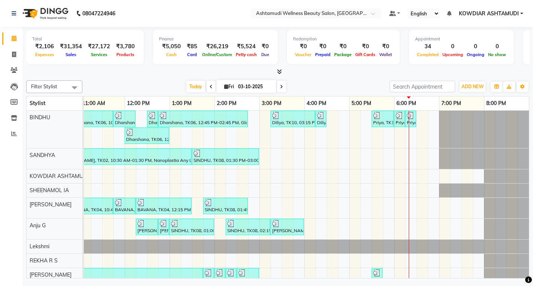
click at [359, 210] on div "Dharshana, TK06, 10:45 AM-11:45 AM, Ceramide Anti frizz treatment Dharshana, TK…" at bounding box center [237, 217] width 584 height 213
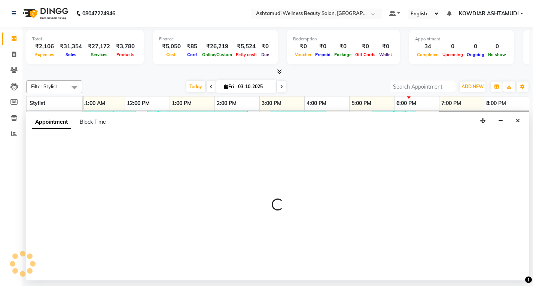
click at [359, 210] on p at bounding box center [277, 205] width 503 height 13
select select "42591"
select select "tentative"
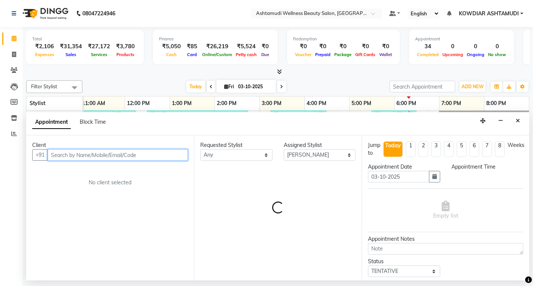
select select "1035"
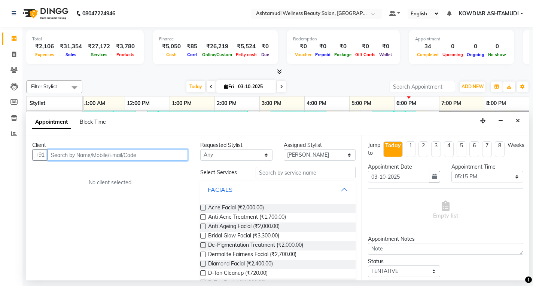
click at [88, 156] on input "text" at bounding box center [118, 155] width 140 height 12
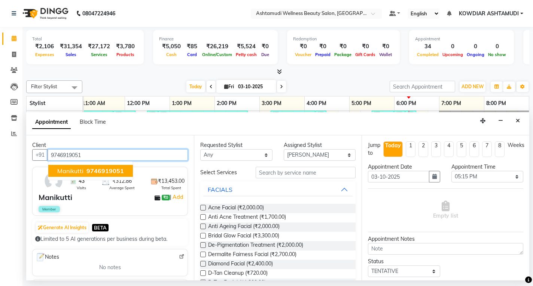
click at [98, 170] on span "9746919051" at bounding box center [104, 170] width 37 height 7
type input "9746919051"
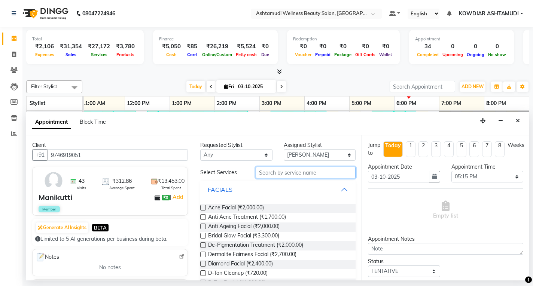
click at [310, 175] on input "text" at bounding box center [305, 173] width 100 height 12
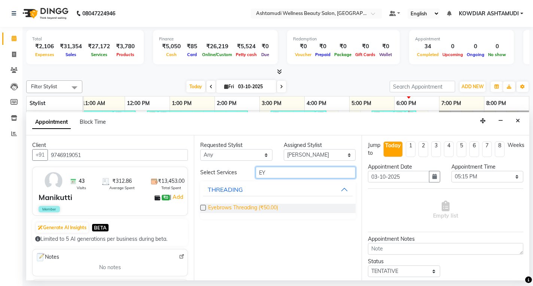
type input "EY"
click at [261, 208] on span "Eyebrows Threading (₹50.00)" at bounding box center [243, 208] width 70 height 9
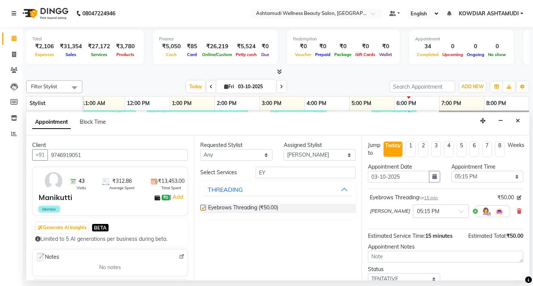
checkbox input "false"
click at [279, 170] on input "EY" at bounding box center [305, 173] width 100 height 12
type input "E"
type input "UPP"
click at [239, 227] on div "THREADING" at bounding box center [225, 227] width 35 height 9
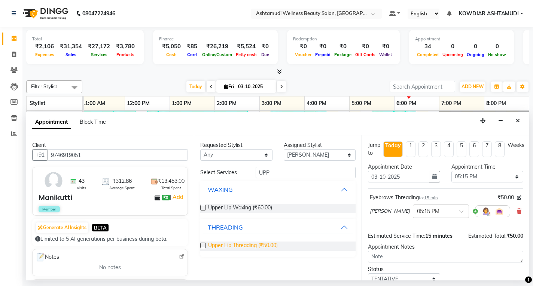
click at [246, 245] on span "Upper Lip Threading (₹50.00)" at bounding box center [243, 246] width 70 height 9
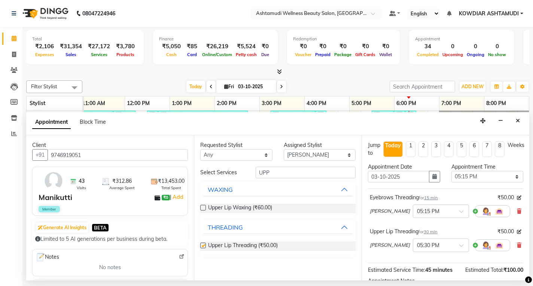
checkbox input "false"
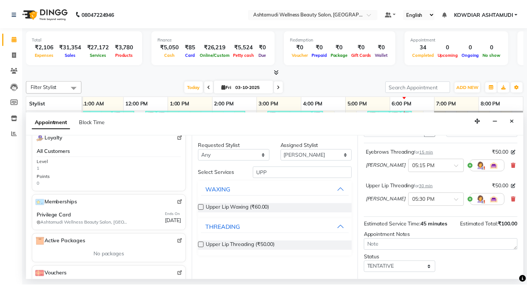
scroll to position [86, 0]
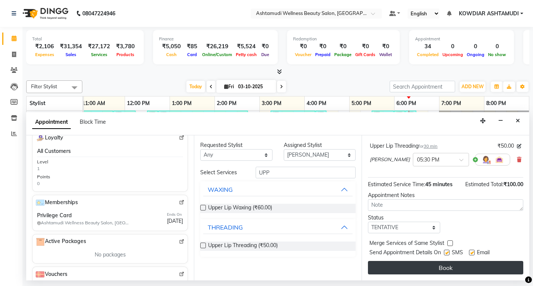
click at [472, 264] on button "Book" at bounding box center [445, 267] width 155 height 13
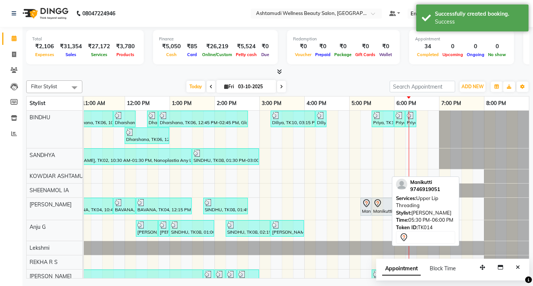
click at [381, 212] on div "Manikutti, TK14, 05:30 PM-06:00 PM, Upper Lip Threading" at bounding box center [382, 207] width 21 height 16
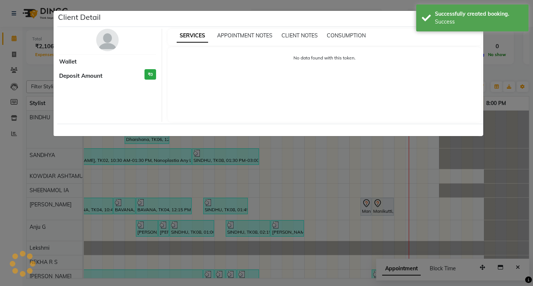
select select "7"
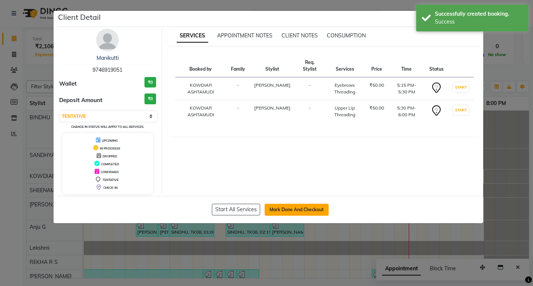
click at [279, 209] on button "Mark Done And Checkout" at bounding box center [296, 210] width 64 height 12
select select "service"
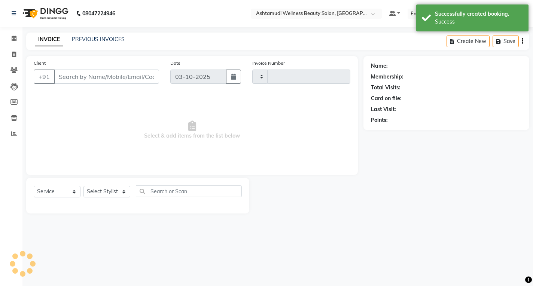
type input "2586"
select select "4668"
type input "9746919051"
select select "42591"
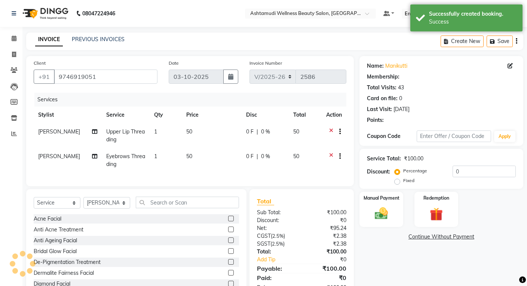
select select "2: Object"
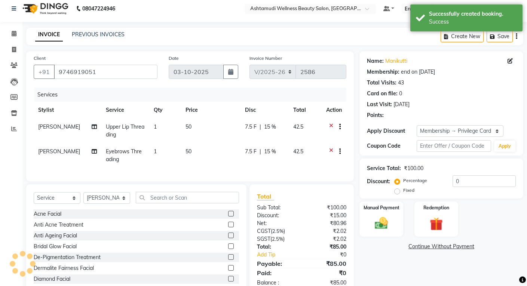
type input "15"
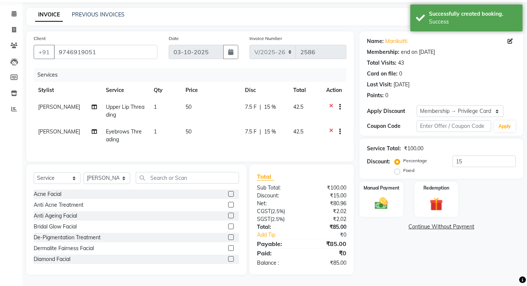
scroll to position [30, 0]
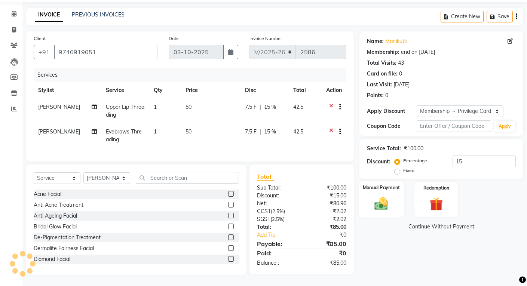
click at [382, 188] on div "Manual Payment" at bounding box center [382, 199] width 46 height 37
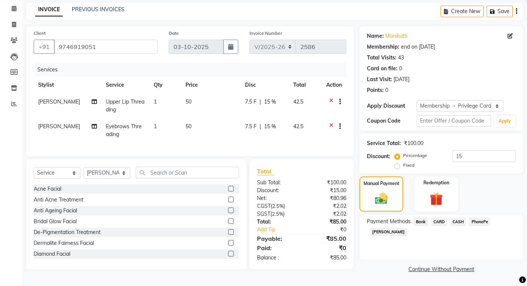
click at [485, 223] on span "PhonePe" at bounding box center [479, 222] width 21 height 9
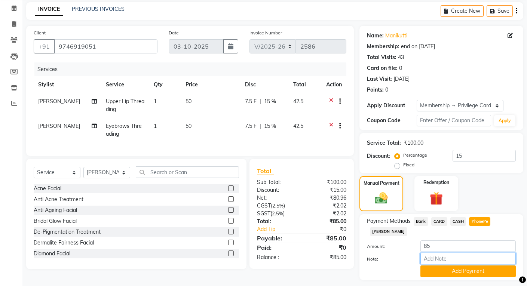
click at [483, 253] on input "Note:" at bounding box center [467, 259] width 95 height 12
type input "REKHA"
click at [478, 266] on button "Add Payment" at bounding box center [467, 272] width 95 height 12
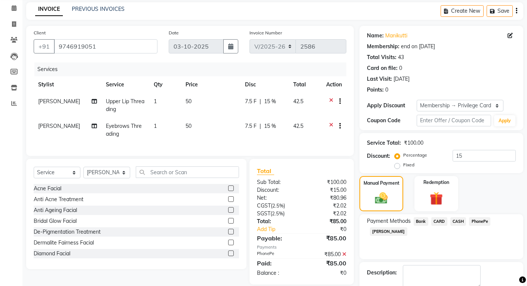
scroll to position [72, 0]
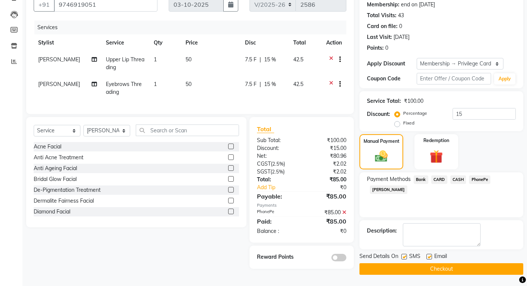
click at [477, 264] on button "Checkout" at bounding box center [441, 269] width 164 height 12
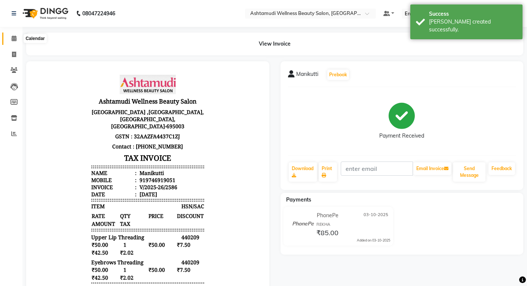
click at [15, 39] on icon at bounding box center [14, 39] width 5 height 6
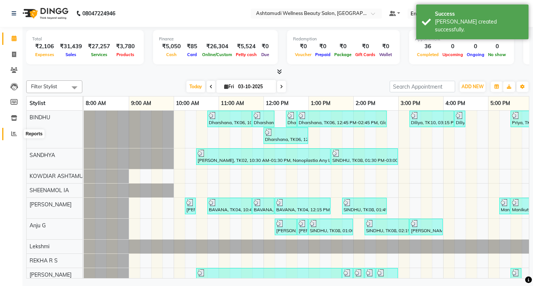
click at [12, 135] on icon at bounding box center [14, 134] width 6 height 6
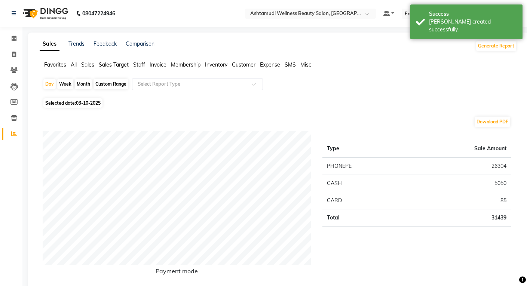
click at [108, 86] on div "Custom Range" at bounding box center [111, 84] width 35 height 10
select select "10"
select select "2025"
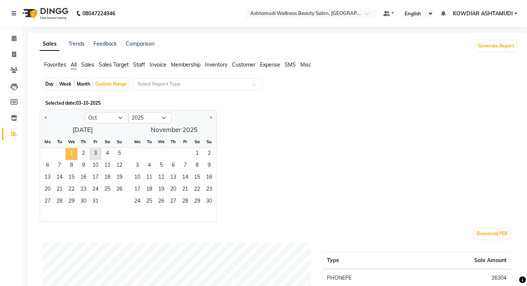
click at [71, 153] on span "1" at bounding box center [71, 154] width 12 height 12
click at [121, 152] on span "5" at bounding box center [119, 154] width 12 height 12
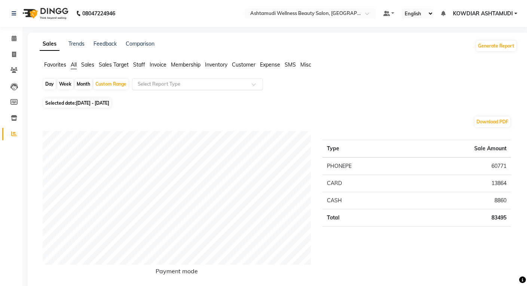
click at [177, 81] on input "text" at bounding box center [190, 83] width 108 height 7
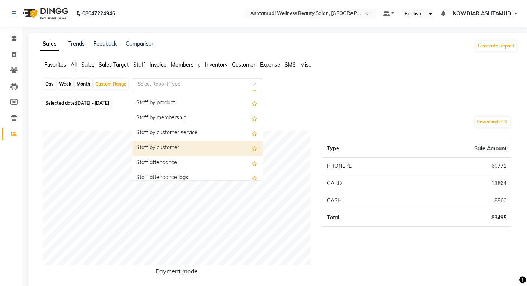
scroll to position [187, 0]
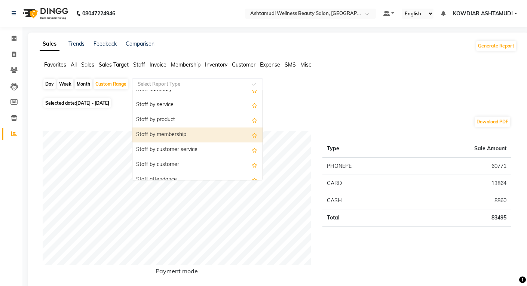
click at [174, 135] on div "Staff by membership" at bounding box center [197, 135] width 130 height 15
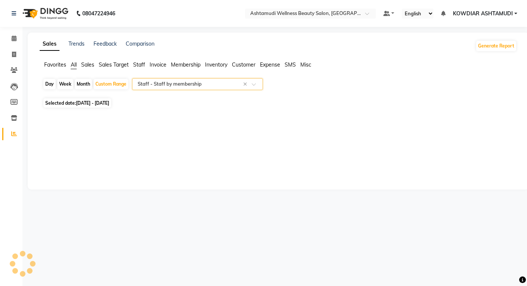
select select "full_report"
select select "csv"
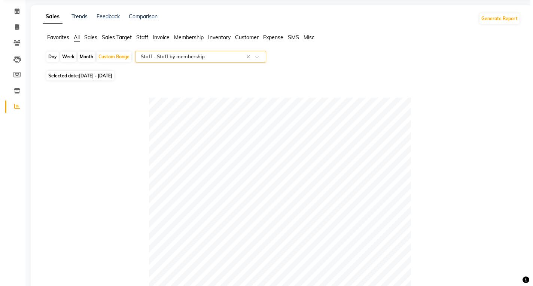
scroll to position [0, 0]
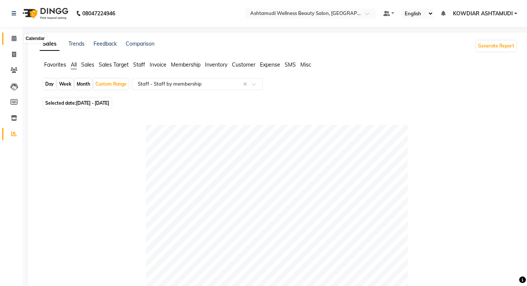
click at [15, 39] on icon at bounding box center [14, 39] width 5 height 6
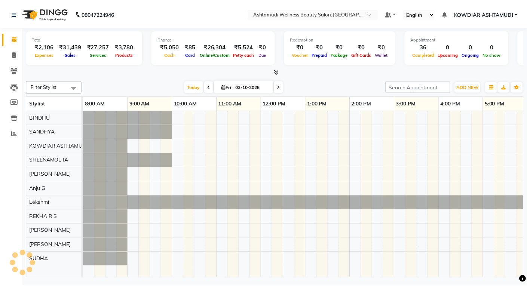
scroll to position [0, 139]
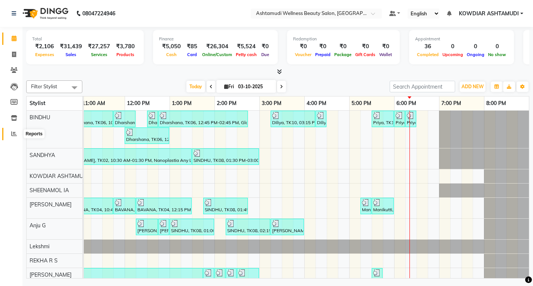
click at [15, 135] on icon at bounding box center [14, 134] width 6 height 6
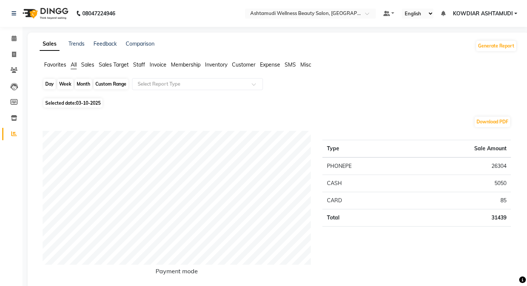
click at [48, 86] on div "Day" at bounding box center [49, 84] width 12 height 10
select select "10"
select select "2025"
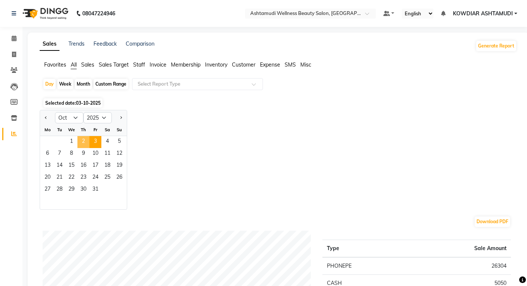
click at [83, 142] on span "2" at bounding box center [83, 142] width 12 height 12
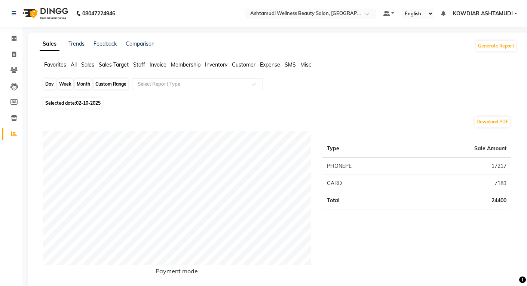
click at [46, 84] on div "Day" at bounding box center [49, 84] width 12 height 10
select select "10"
select select "2025"
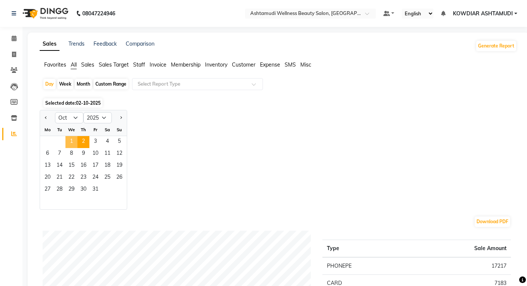
click at [73, 142] on span "1" at bounding box center [71, 142] width 12 height 12
click at [80, 140] on span "2" at bounding box center [83, 142] width 12 height 12
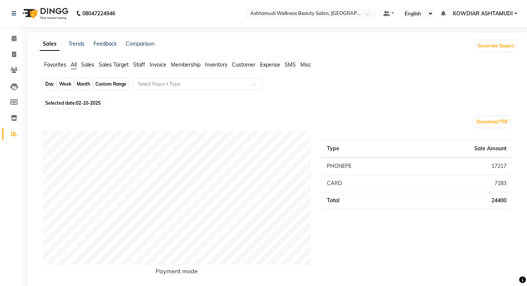
click at [50, 84] on div "Day" at bounding box center [49, 84] width 12 height 10
select select "10"
select select "2025"
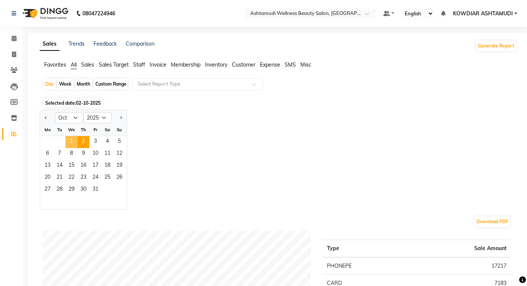
click at [76, 139] on span "1" at bounding box center [71, 142] width 12 height 12
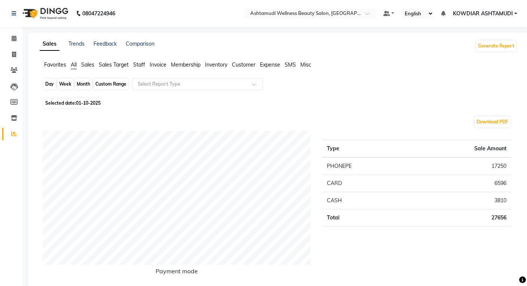
click at [51, 86] on div "Day" at bounding box center [49, 84] width 12 height 10
select select "10"
select select "2025"
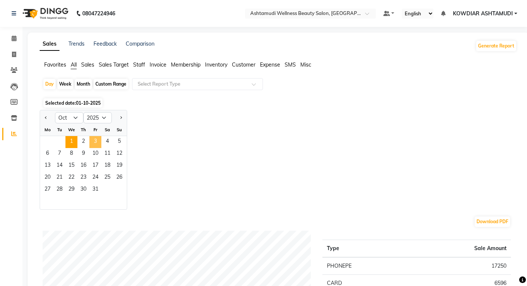
click at [97, 139] on span "3" at bounding box center [95, 142] width 12 height 12
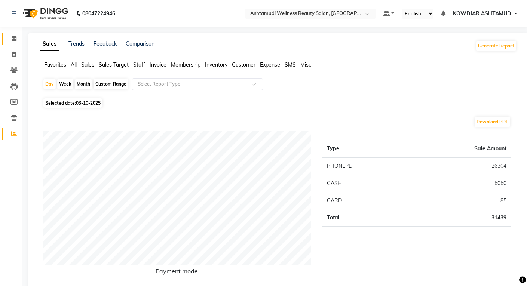
click at [10, 42] on span at bounding box center [13, 38] width 13 height 9
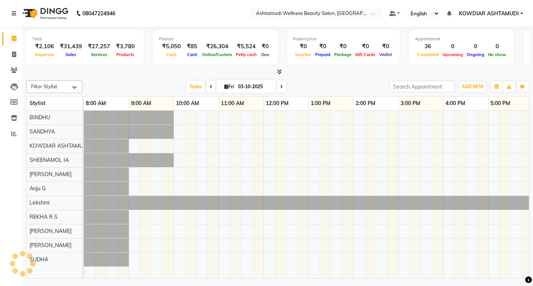
scroll to position [0, 139]
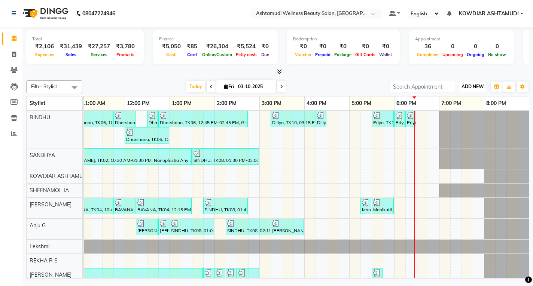
click at [471, 85] on span "ADD NEW" at bounding box center [472, 87] width 22 height 6
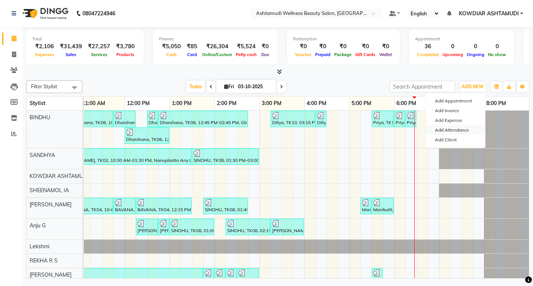
click at [461, 129] on link "Add Attendance" at bounding box center [455, 130] width 59 height 10
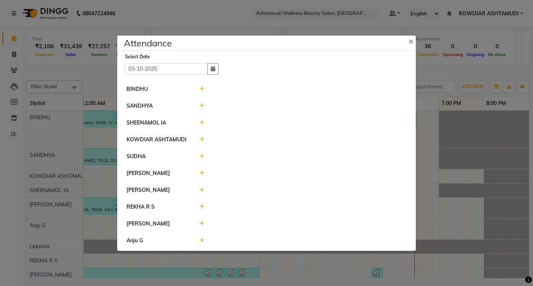
click at [203, 206] on icon at bounding box center [201, 206] width 5 height 5
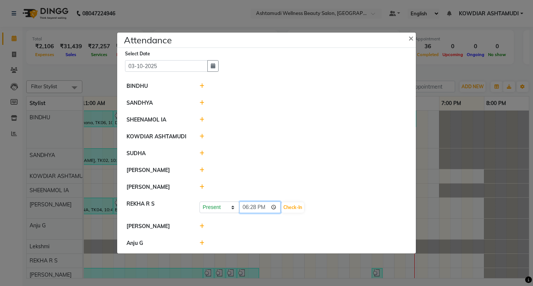
click at [241, 205] on input "18:28" at bounding box center [260, 208] width 42 height 12
type input "10:03"
click at [295, 209] on button "Check-In" at bounding box center [292, 207] width 22 height 10
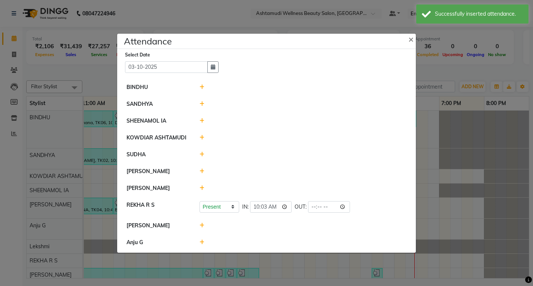
click at [204, 88] on div at bounding box center [303, 87] width 218 height 8
click at [201, 88] on icon at bounding box center [201, 87] width 5 height 5
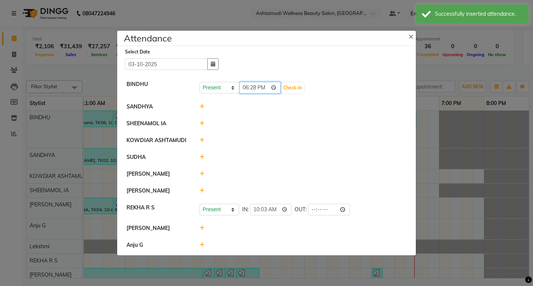
click at [244, 88] on input "18:28" at bounding box center [260, 88] width 42 height 12
type input "10:00"
click at [293, 88] on button "Check-In" at bounding box center [292, 88] width 22 height 10
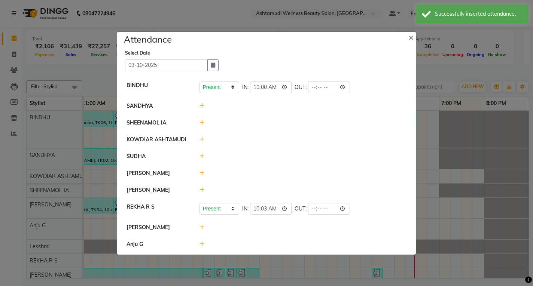
click at [202, 123] on icon at bounding box center [201, 122] width 5 height 5
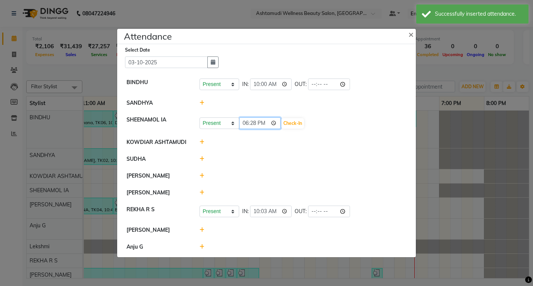
click at [246, 125] on input "18:28" at bounding box center [260, 123] width 42 height 12
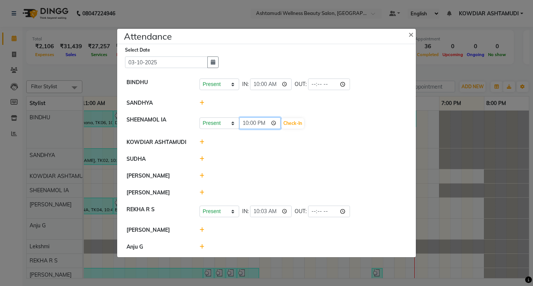
click at [251, 122] on input "22:00" at bounding box center [260, 123] width 42 height 12
type input "10:08"
click at [293, 120] on button "Check-In" at bounding box center [292, 123] width 22 height 10
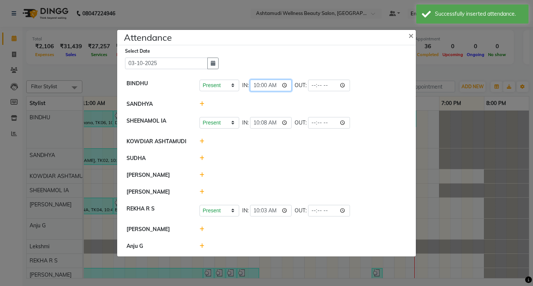
click at [264, 84] on input "10:00" at bounding box center [271, 86] width 42 height 12
type input "10:01"
click at [289, 97] on li "SANDHYA" at bounding box center [266, 104] width 295 height 17
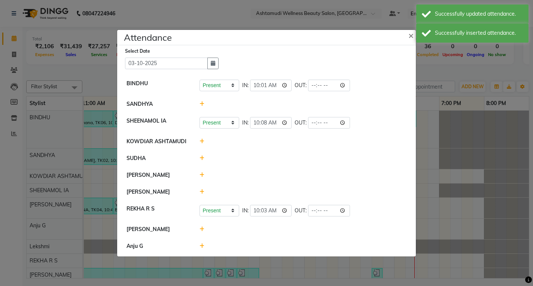
click at [200, 157] on icon at bounding box center [201, 158] width 5 height 5
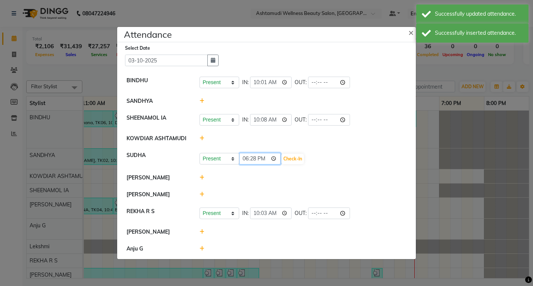
click at [247, 158] on input "18:28" at bounding box center [260, 159] width 42 height 12
type input "08:45"
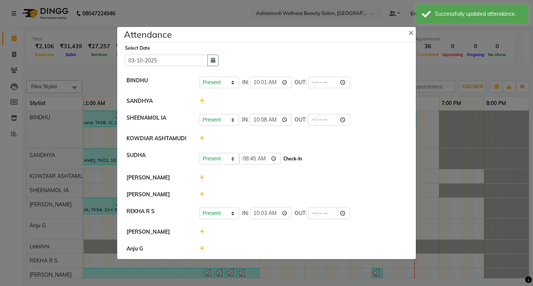
click at [293, 154] on button "Check-In" at bounding box center [292, 159] width 22 height 10
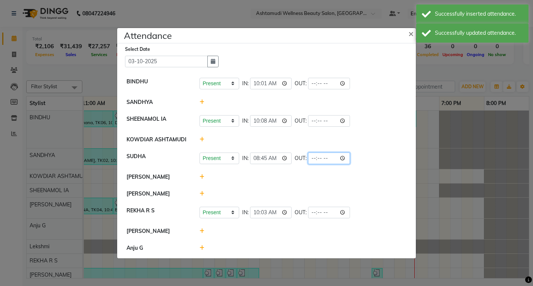
click at [315, 159] on input "time" at bounding box center [329, 159] width 42 height 12
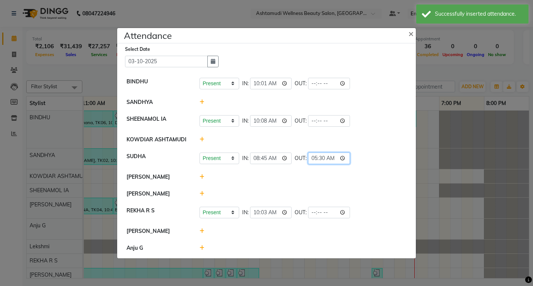
type input "17:30"
click at [367, 158] on div "Present Absent Late Half Day Weekly Off IN: 08:45 OUT: 17:30" at bounding box center [302, 159] width 207 height 12
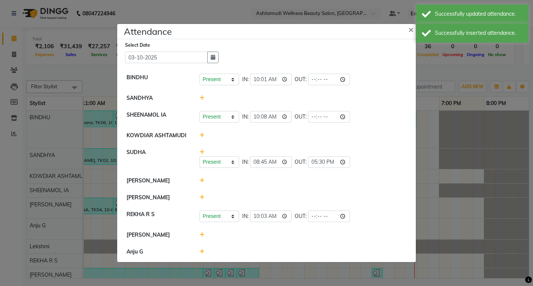
click at [200, 183] on icon at bounding box center [201, 180] width 5 height 5
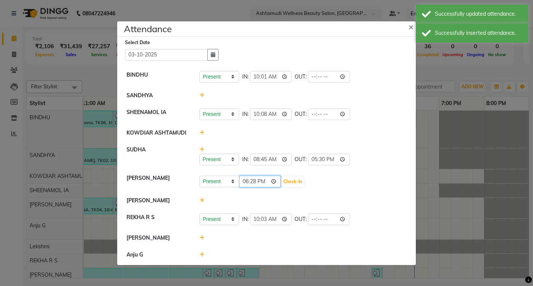
click at [242, 181] on input "18:28" at bounding box center [260, 182] width 42 height 12
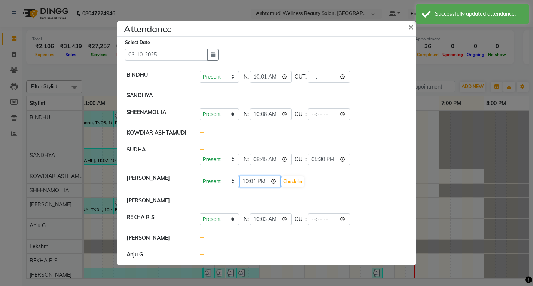
type input "10:01"
click at [288, 182] on button "Check-In" at bounding box center [292, 182] width 22 height 10
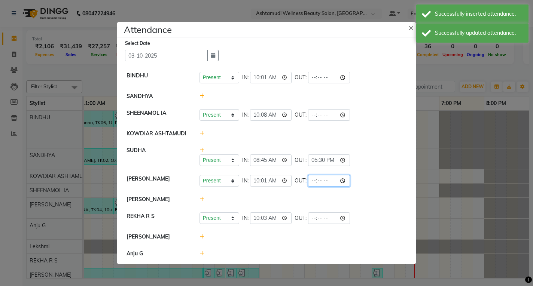
click at [315, 182] on input "time" at bounding box center [329, 181] width 42 height 12
type input "19:00"
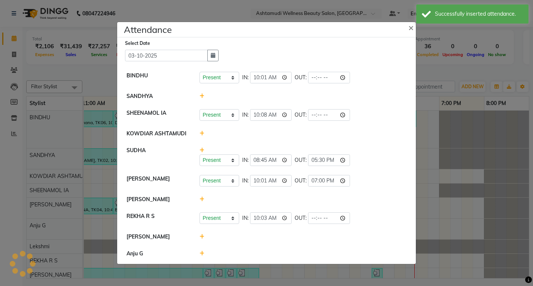
click at [356, 185] on div "Present Absent Late Half Day Weekly Off IN: 10:01 OUT: 19:00" at bounding box center [302, 181] width 207 height 12
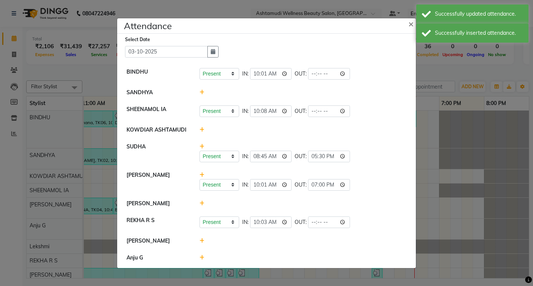
click at [202, 204] on icon at bounding box center [201, 203] width 5 height 5
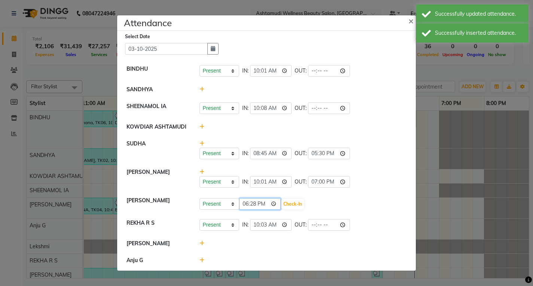
click at [245, 206] on input "18:28" at bounding box center [260, 204] width 42 height 12
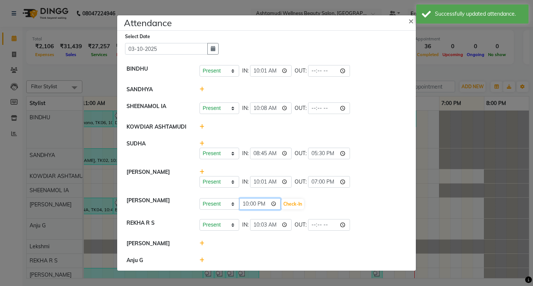
type input "10:00"
click at [291, 204] on button "Check-In" at bounding box center [292, 204] width 22 height 10
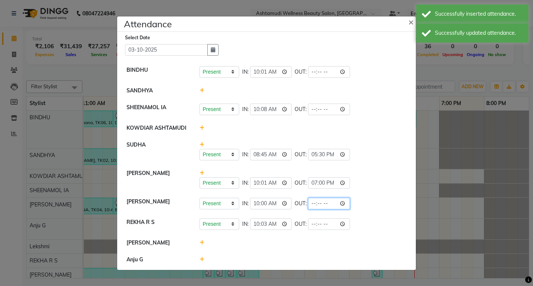
click at [314, 203] on input "time" at bounding box center [329, 204] width 42 height 12
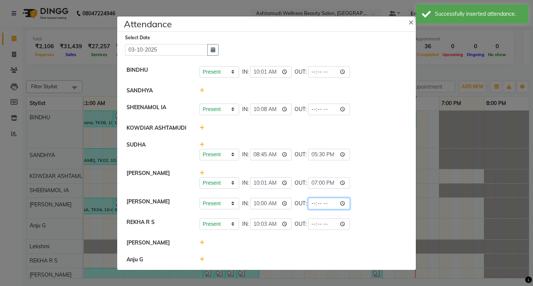
type input "19:00"
click at [379, 203] on div "Present Absent Late Half Day Weekly Off IN: 10:00 OUT: 19:00" at bounding box center [302, 204] width 207 height 12
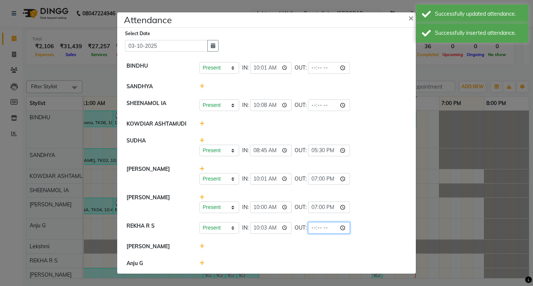
click at [314, 229] on input "time" at bounding box center [329, 228] width 42 height 12
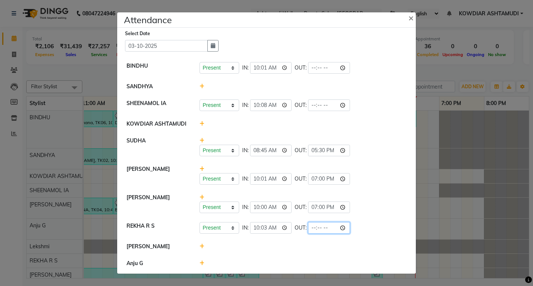
type input "19:00"
click at [361, 225] on div "Present Absent Late Half Day Weekly Off IN: 10:03 OUT: 19:00" at bounding box center [302, 228] width 207 height 12
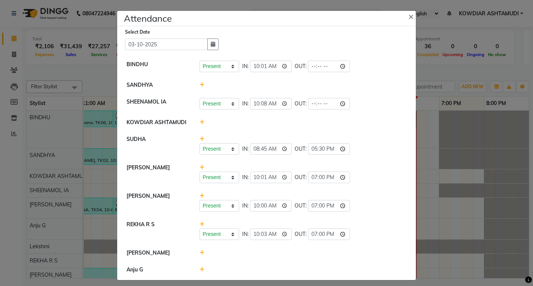
click at [196, 253] on div at bounding box center [303, 253] width 218 height 8
click at [199, 254] on icon at bounding box center [201, 252] width 5 height 5
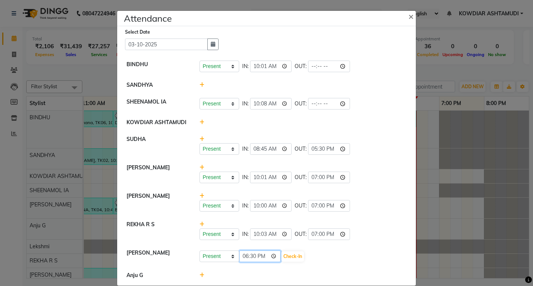
click at [239, 258] on input "18:30" at bounding box center [260, 257] width 42 height 12
type input "10:00"
click at [291, 256] on button "Check-In" at bounding box center [292, 256] width 22 height 10
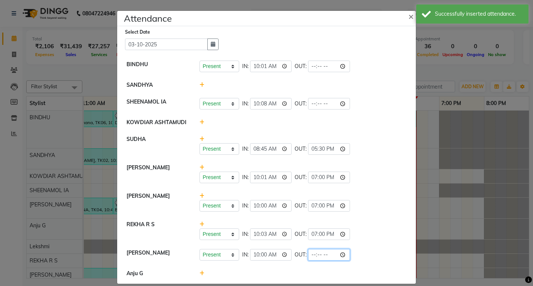
click at [312, 257] on input "time" at bounding box center [329, 255] width 42 height 12
type input "19:00"
click at [363, 257] on div "Present Absent Late Half Day Weekly Off IN: 10:00 OUT: 19:00" at bounding box center [302, 255] width 207 height 12
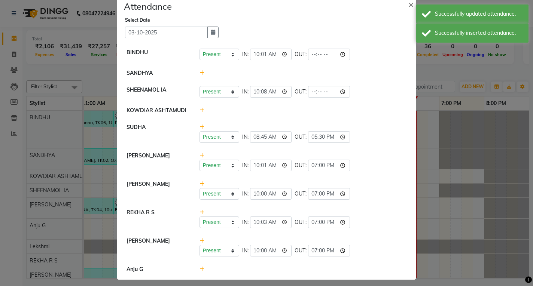
scroll to position [16, 0]
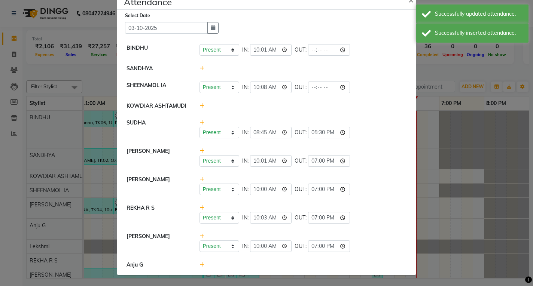
click at [199, 268] on span at bounding box center [201, 264] width 5 height 7
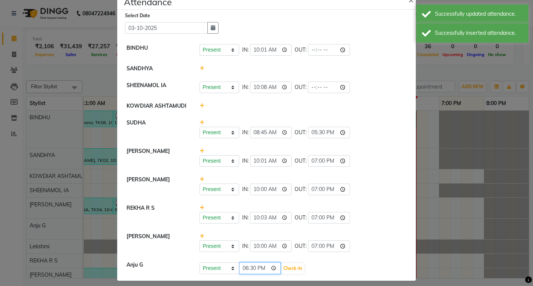
click at [245, 269] on input "18:30" at bounding box center [260, 269] width 42 height 12
type input "10:00"
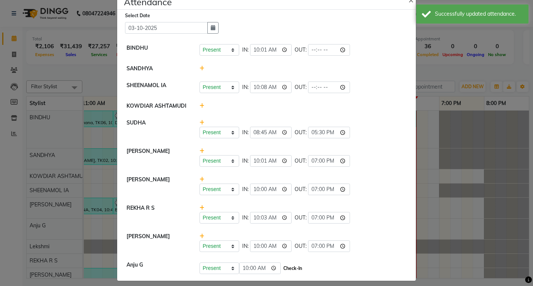
click at [284, 269] on button "Check-In" at bounding box center [292, 268] width 22 height 10
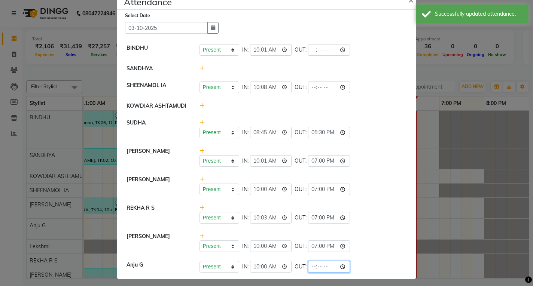
click at [313, 267] on input "time" at bounding box center [329, 267] width 42 height 12
type input "19:00"
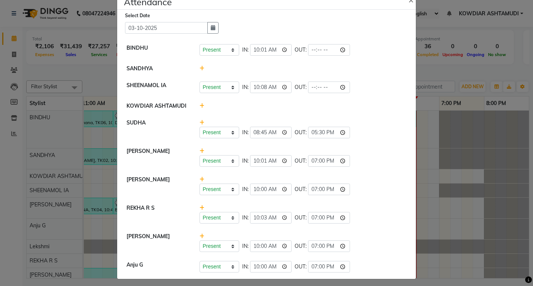
click at [374, 265] on div "Present Absent Late Half Day Weekly Off IN: 10:00 OUT: 19:00" at bounding box center [302, 267] width 207 height 12
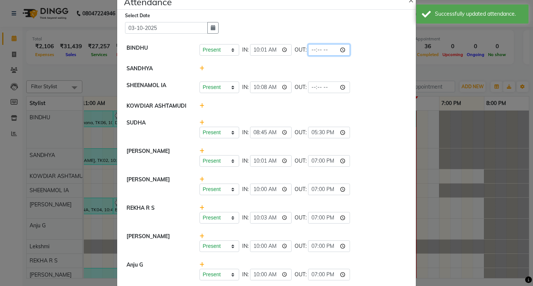
click at [308, 49] on input "time" at bounding box center [329, 50] width 42 height 12
type input "19:00"
click at [363, 70] on div at bounding box center [303, 69] width 218 height 8
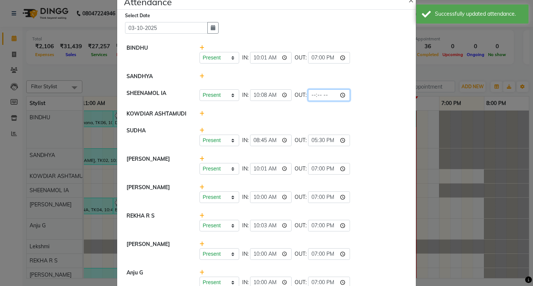
click at [310, 93] on input "time" at bounding box center [329, 95] width 42 height 12
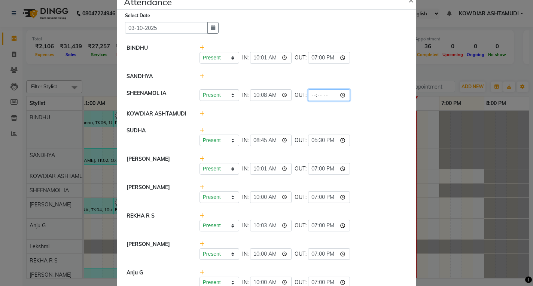
type input "19:00"
click at [362, 101] on li "SHEENAMOL IA Present Absent Late Half Day Weekly Off IN: 10:08 OUT: 19:00" at bounding box center [266, 95] width 295 height 21
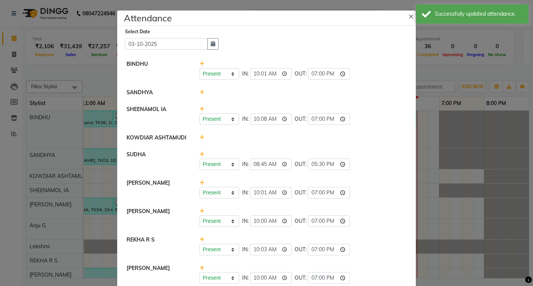
scroll to position [0, 0]
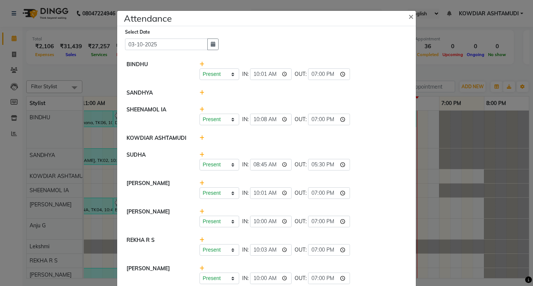
click at [194, 91] on div at bounding box center [303, 93] width 218 height 8
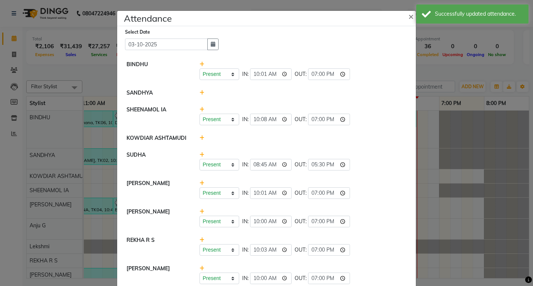
click at [202, 92] on div at bounding box center [303, 93] width 218 height 8
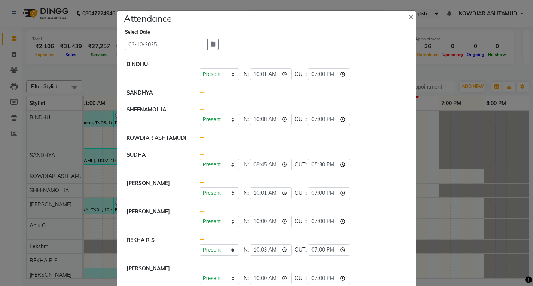
click at [199, 92] on icon at bounding box center [201, 92] width 5 height 5
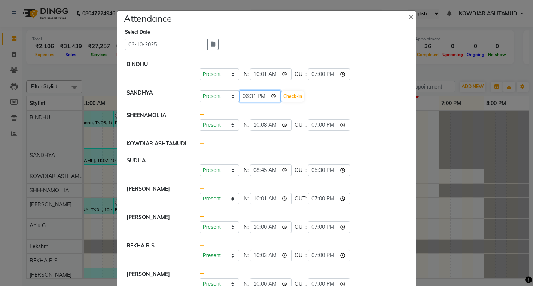
click at [241, 94] on input "18:31" at bounding box center [260, 97] width 42 height 12
click at [254, 95] on input "22:00" at bounding box center [260, 97] width 42 height 12
click at [251, 95] on input "22:00" at bounding box center [260, 97] width 42 height 12
type input "10:10"
click at [285, 97] on button "Check-In" at bounding box center [292, 96] width 22 height 10
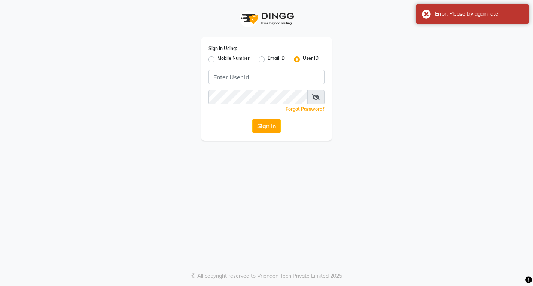
click at [315, 98] on icon at bounding box center [315, 97] width 7 height 6
type input "e1951-10"
click at [316, 94] on span at bounding box center [316, 97] width 16 height 14
click at [316, 97] on icon at bounding box center [316, 97] width 7 height 6
click at [256, 122] on button "Sign In" at bounding box center [266, 126] width 28 height 14
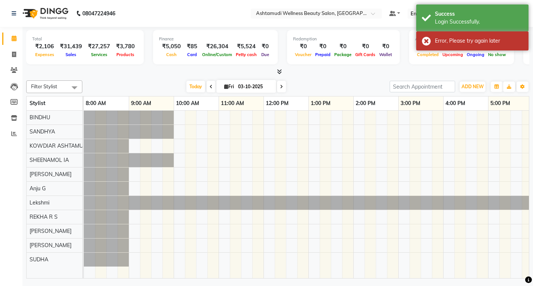
select select "en"
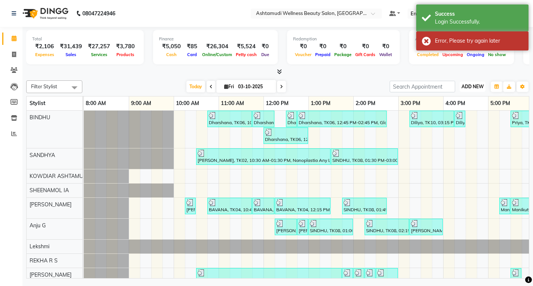
click at [471, 89] on span "ADD NEW" at bounding box center [472, 87] width 22 height 6
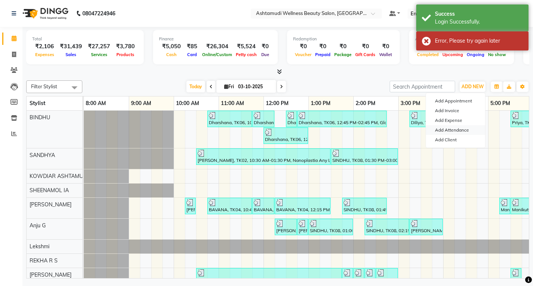
click at [458, 129] on link "Add Attendance" at bounding box center [455, 130] width 59 height 10
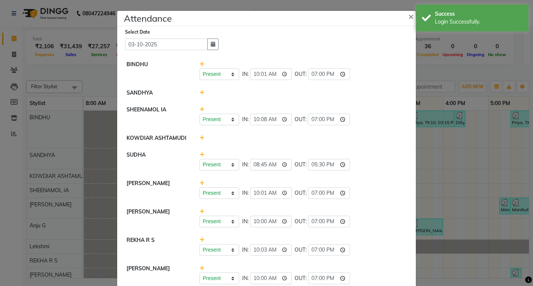
click at [199, 92] on icon at bounding box center [201, 92] width 5 height 5
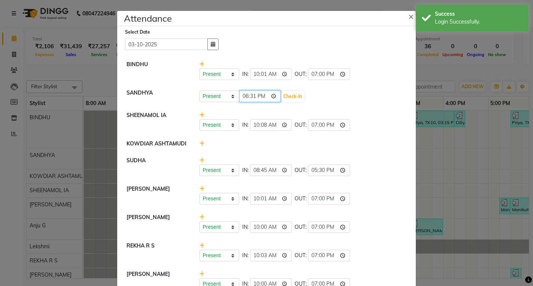
click at [241, 95] on input "18:31" at bounding box center [260, 97] width 42 height 12
type input "10:10"
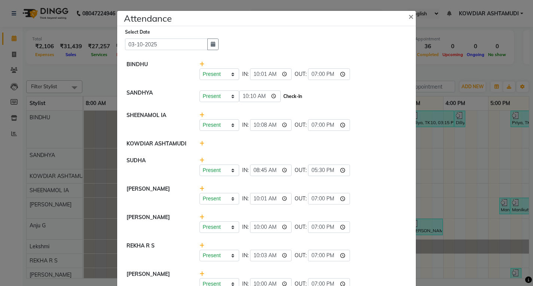
click at [285, 97] on button "Check-In" at bounding box center [292, 96] width 22 height 10
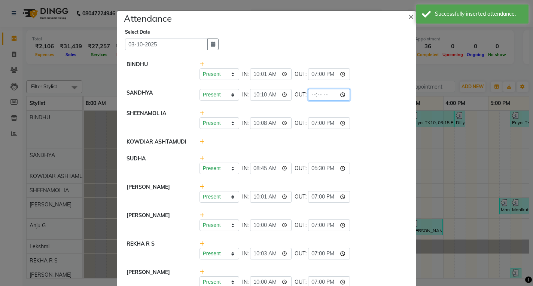
click at [312, 97] on input "time" at bounding box center [329, 95] width 42 height 12
type input "19:00"
click at [353, 101] on li "SANDHYA Present Absent Late Half Day Weekly Off IN: 10:10 OUT: 19:00" at bounding box center [266, 95] width 295 height 21
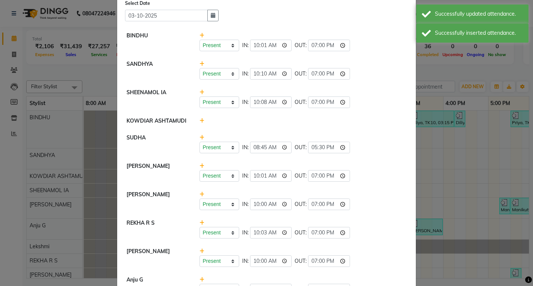
scroll to position [55, 0]
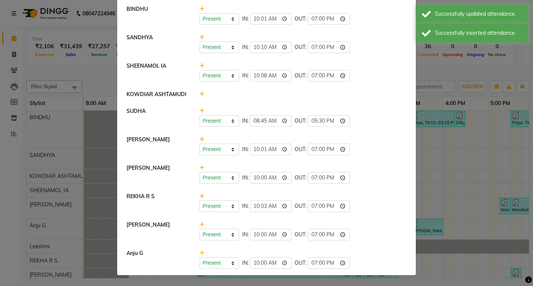
click at [61, 65] on ngb-modal-window "Attendance × Select Date 03-10-2025 BINDHU Present Absent Late Half Day Weekly …" at bounding box center [266, 143] width 533 height 286
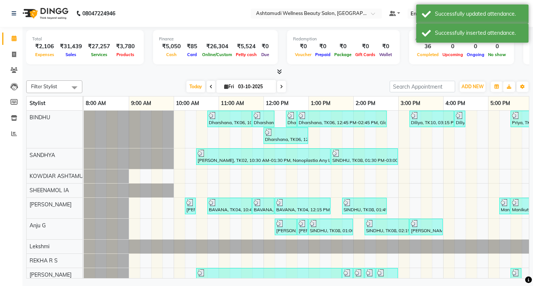
click at [61, 68] on div at bounding box center [277, 72] width 503 height 8
click at [13, 39] on icon at bounding box center [14, 39] width 5 height 6
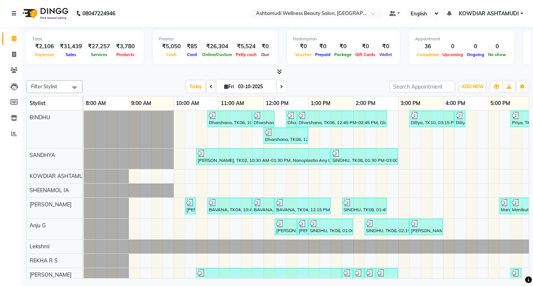
click at [229, 8] on nav "08047224946 Select Location × Ashtamudi Wellness Beauty Salon, Kowdiar Default …" at bounding box center [266, 13] width 533 height 27
click at [13, 41] on span at bounding box center [13, 38] width 13 height 9
click at [14, 54] on icon at bounding box center [14, 55] width 4 height 6
select select "service"
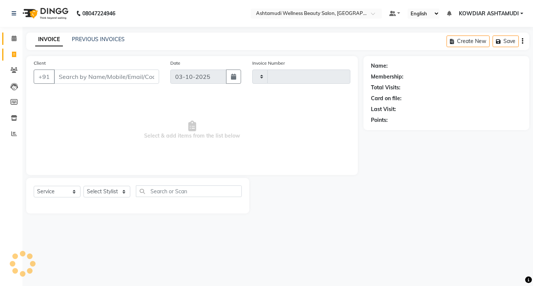
type input "2587"
select select "4668"
click at [14, 42] on span at bounding box center [13, 38] width 13 height 9
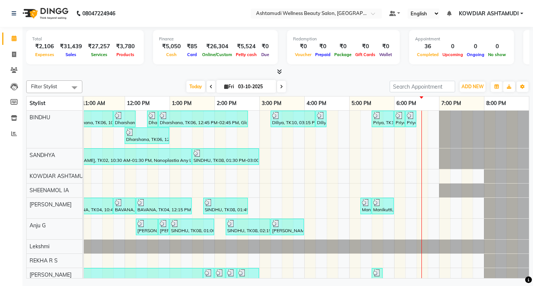
scroll to position [51, 0]
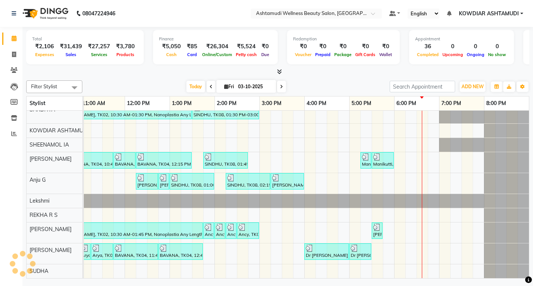
click at [295, 82] on div "Today Fri 03-10-2025" at bounding box center [236, 86] width 300 height 11
click at [314, 84] on div "Today Fri 03-10-2025" at bounding box center [236, 86] width 300 height 11
click at [178, 12] on nav "08047224946 Select Location × Ashtamudi Wellness Beauty Salon, Kowdiar Default …" at bounding box center [266, 13] width 533 height 27
click at [17, 40] on span at bounding box center [13, 38] width 13 height 9
click at [15, 52] on icon at bounding box center [14, 55] width 4 height 6
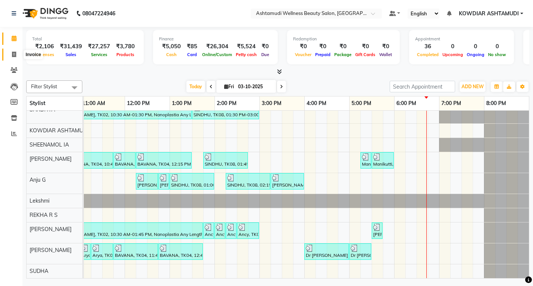
select select "service"
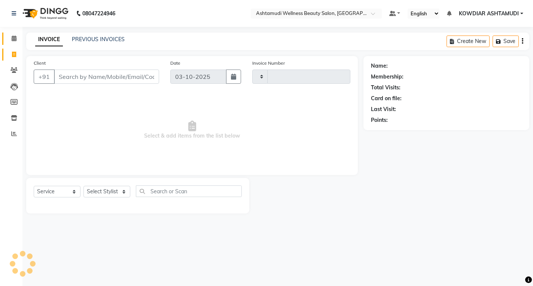
type input "2587"
select select "4668"
click at [177, 19] on nav "08047224946 Select Location × Ashtamudi Wellness Beauty Salon, Kowdiar Default …" at bounding box center [266, 13] width 533 height 27
click at [15, 40] on icon at bounding box center [14, 39] width 5 height 6
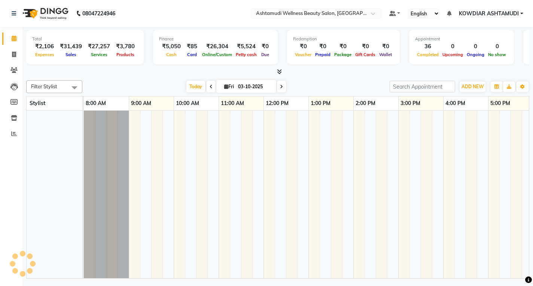
click at [161, 20] on nav "08047224946 Select Location × Ashtamudi Wellness Beauty Salon, Kowdiar Default …" at bounding box center [266, 13] width 533 height 27
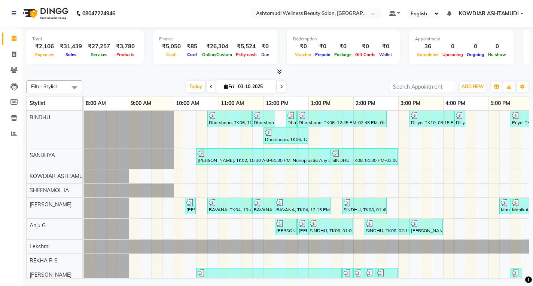
click at [196, 21] on nav "08047224946 Select Location × Ashtamudi Wellness Beauty Salon, Kowdiar Default …" at bounding box center [266, 13] width 533 height 27
click at [209, 13] on nav "08047224946 Select Location × Ashtamudi Wellness Beauty Salon, Kowdiar Default …" at bounding box center [266, 13] width 533 height 27
click at [157, 10] on nav "08047224946 Select Location × Ashtamudi Wellness Beauty Salon, Kowdiar Default …" at bounding box center [266, 13] width 533 height 27
click at [12, 39] on icon at bounding box center [14, 39] width 5 height 6
click at [205, 7] on nav "08047224946 Select Location × Ashtamudi Wellness Beauty Salon, Kowdiar Default …" at bounding box center [266, 13] width 533 height 27
